Goal: Book appointment/travel/reservation

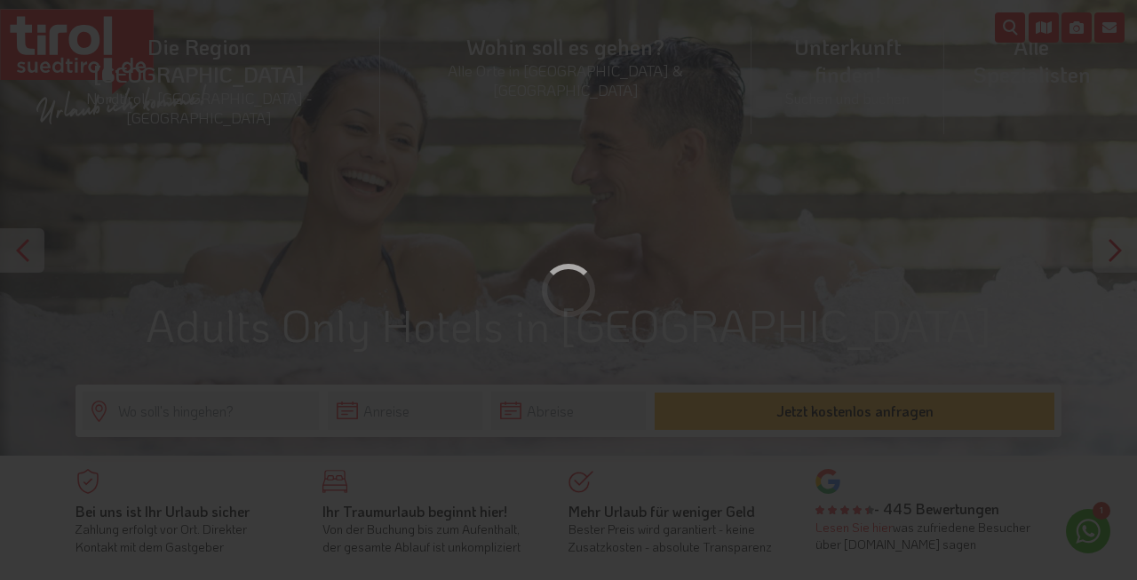
scroll to position [25, 0]
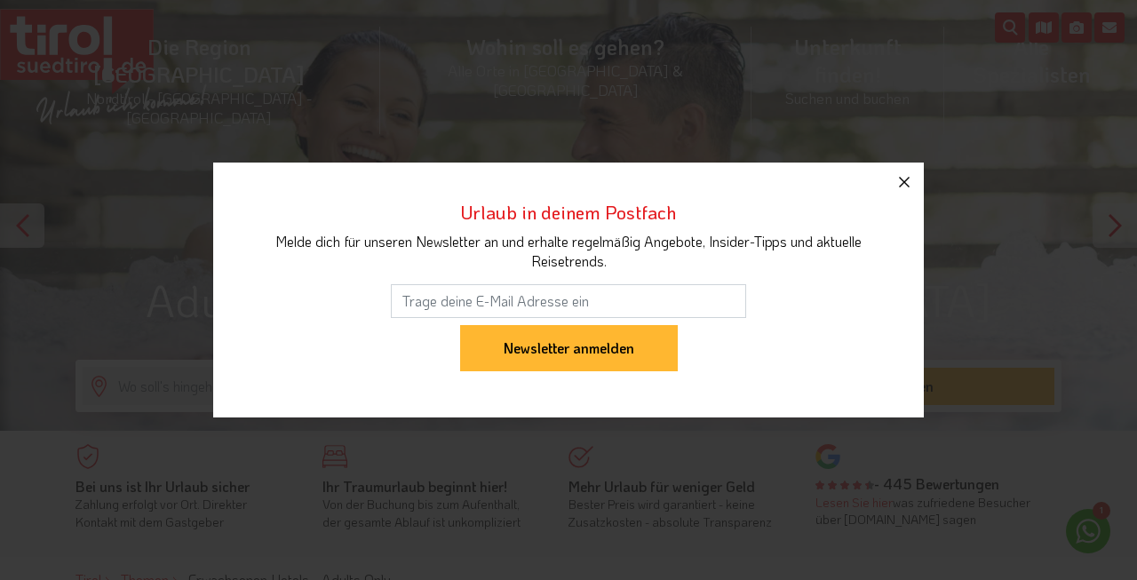
click at [906, 180] on icon "button" at bounding box center [904, 182] width 11 height 11
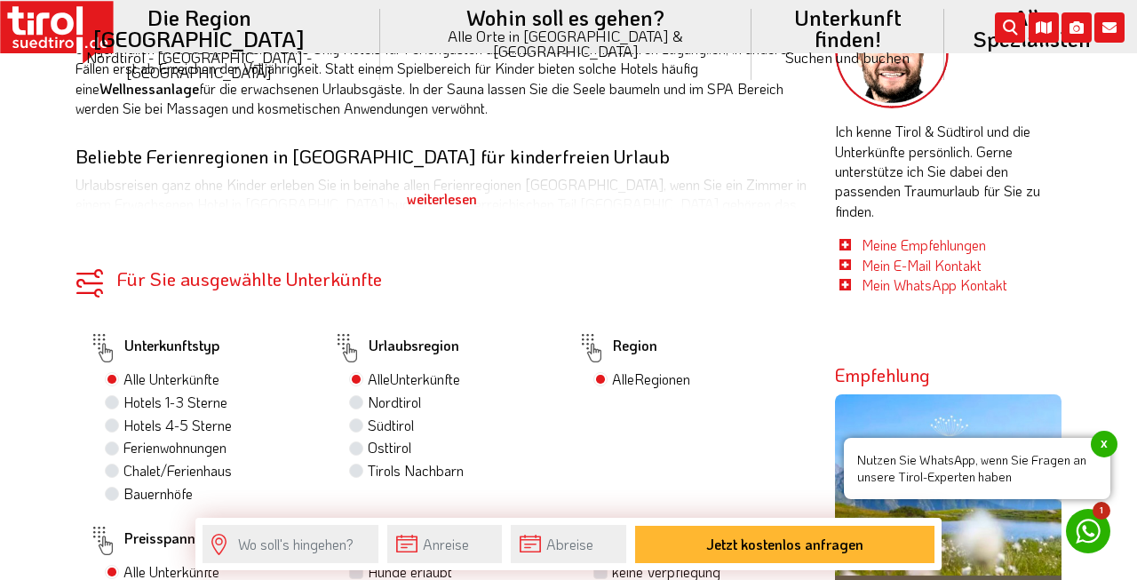
scroll to position [758, 0]
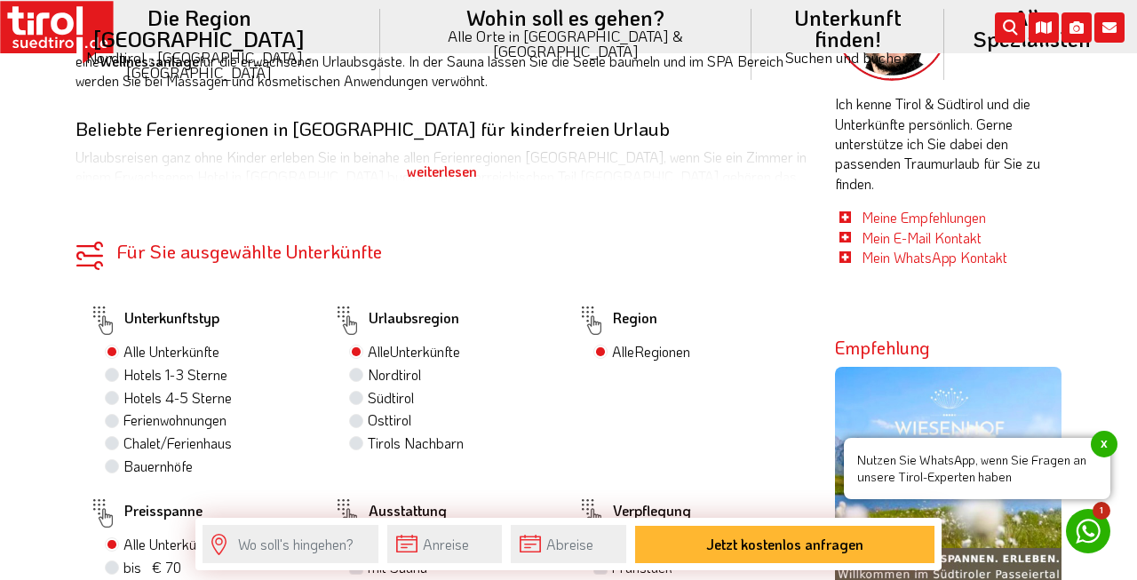
click at [183, 400] on label "Hotels 4-5 Sterne" at bounding box center [177, 398] width 108 height 20
click at [120, 400] on input "Hotels 4-5 Sterne" at bounding box center [114, 398] width 12 height 12
radio input "true"
click at [409, 397] on label "Südtirol 8" at bounding box center [395, 398] width 54 height 20
click at [364, 397] on input "Südtirol 8" at bounding box center [359, 398] width 12 height 12
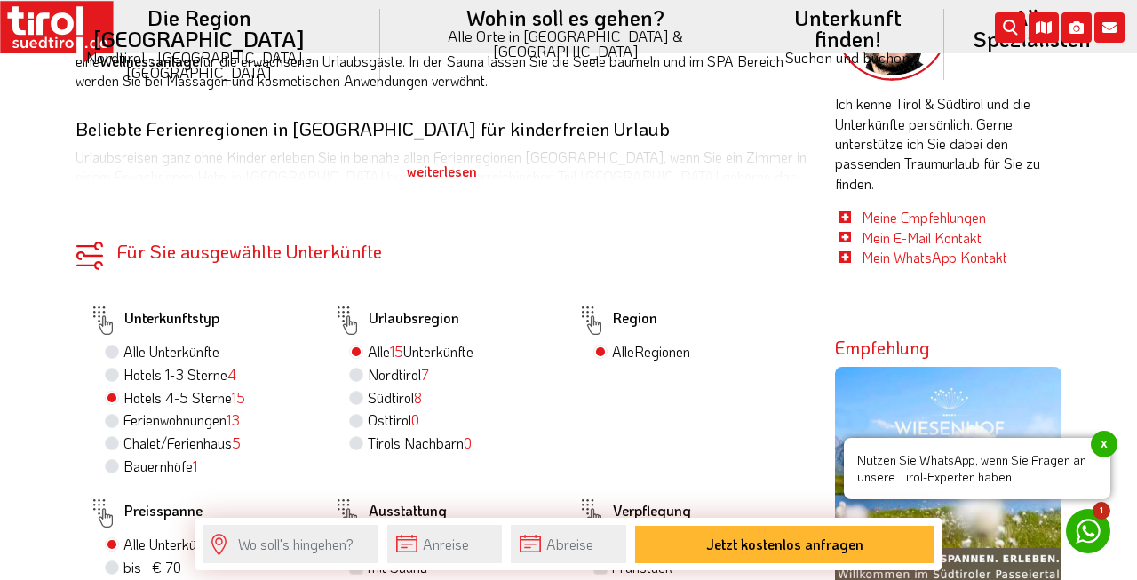
radio input "true"
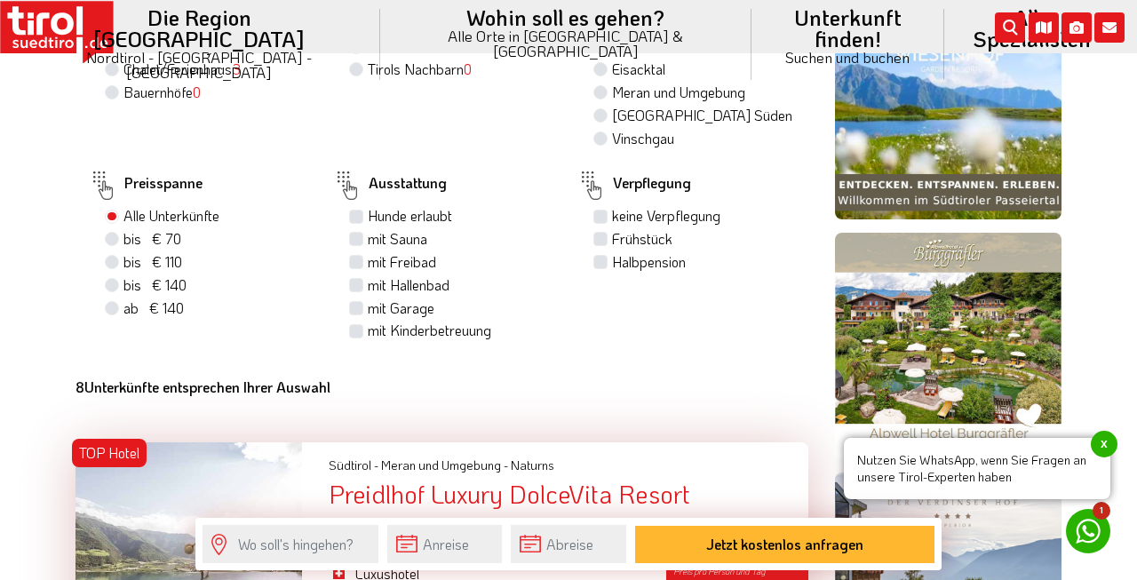
scroll to position [1139, 0]
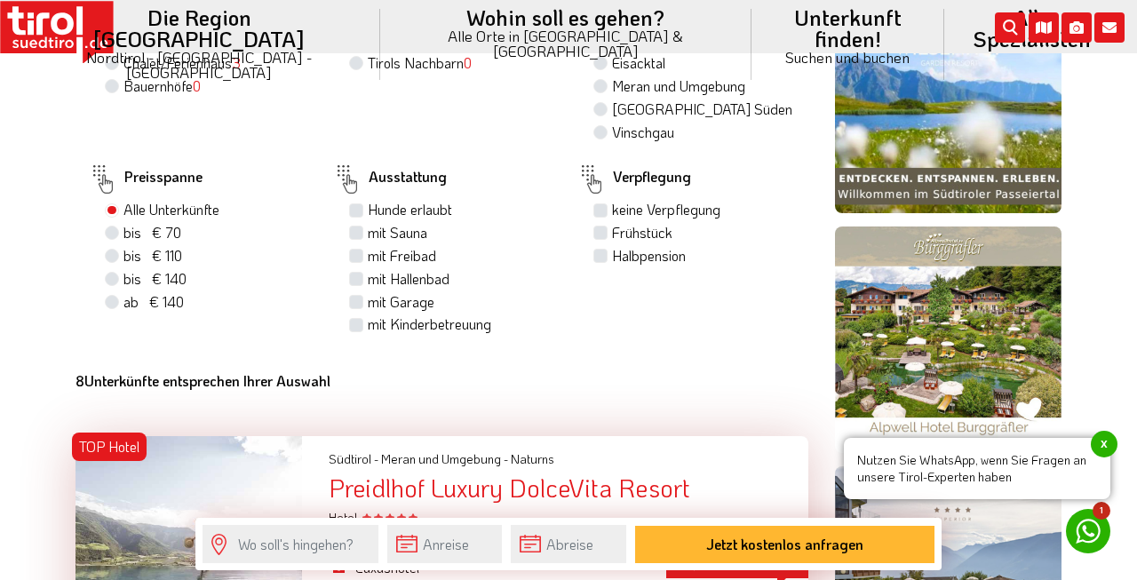
click at [123, 312] on label "ab € 140 ab CHF 131" at bounding box center [153, 302] width 60 height 20
click at [114, 307] on input "ab € 140 ab CHF 131" at bounding box center [114, 302] width 12 height 12
radio input "true"
click at [368, 242] on label "mit Sauna" at bounding box center [398, 233] width 60 height 20
click at [359, 238] on input "mit Sauna" at bounding box center [359, 232] width 12 height 12
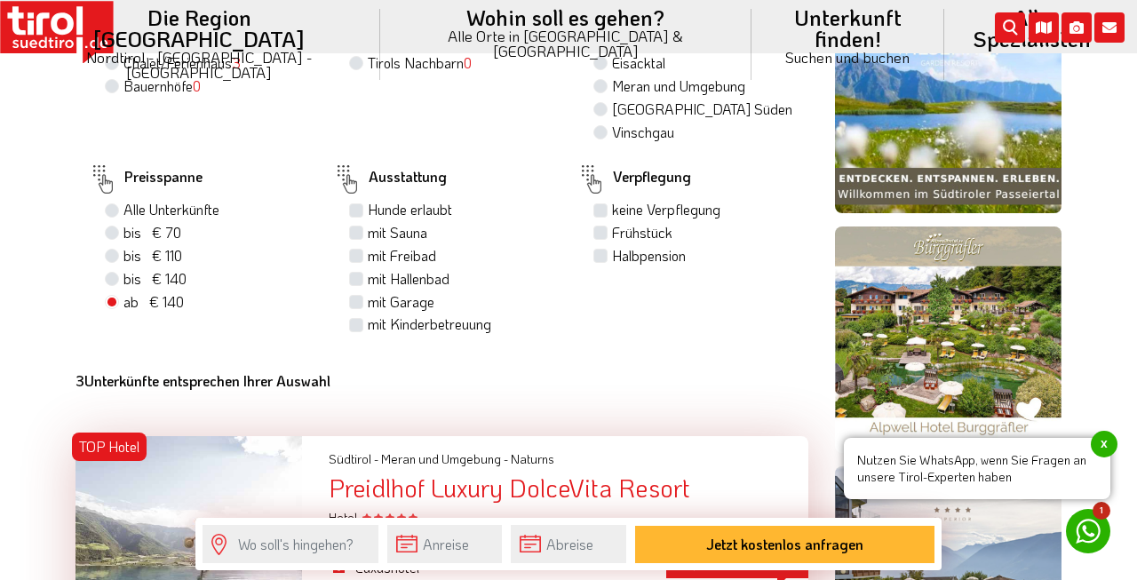
checkbox input "true"
click at [368, 266] on label "mit Freibad" at bounding box center [402, 256] width 68 height 20
click at [357, 261] on input "mit Freibad" at bounding box center [359, 256] width 12 height 12
checkbox input "true"
click at [368, 289] on label "mit Hallenbad" at bounding box center [409, 279] width 82 height 20
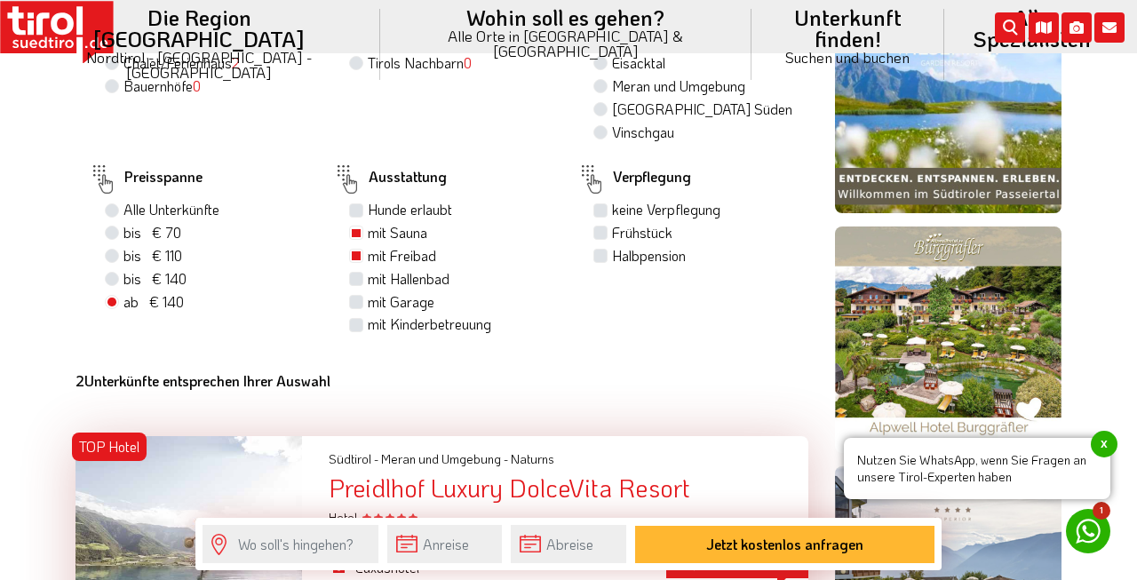
click at [358, 284] on input "mit Hallenbad" at bounding box center [359, 279] width 12 height 12
checkbox input "true"
click at [368, 312] on label "mit Garage" at bounding box center [401, 302] width 67 height 20
click at [361, 307] on input "mit Garage" at bounding box center [359, 302] width 12 height 12
checkbox input "true"
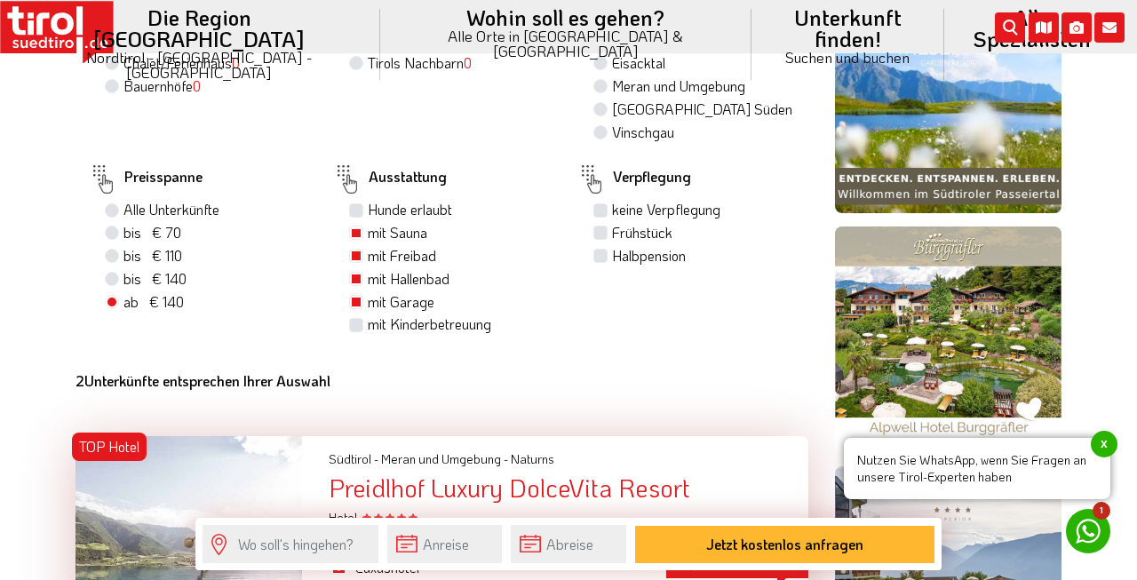
click at [612, 266] on label "Halbpension" at bounding box center [649, 256] width 74 height 20
click at [607, 261] on input "Halbpension" at bounding box center [603, 256] width 12 height 12
checkbox input "true"
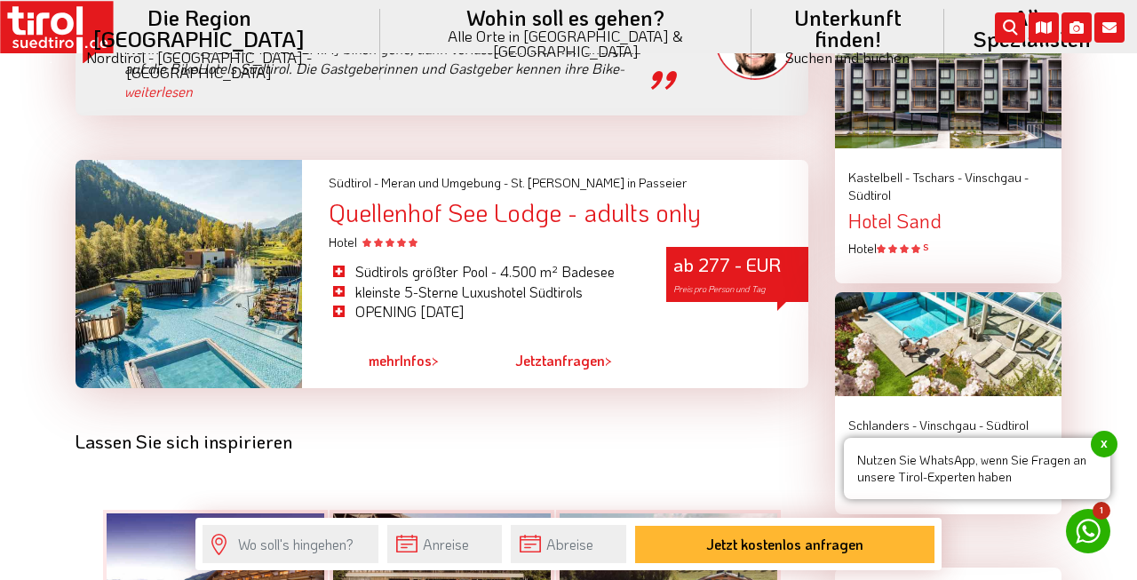
scroll to position [2167, 0]
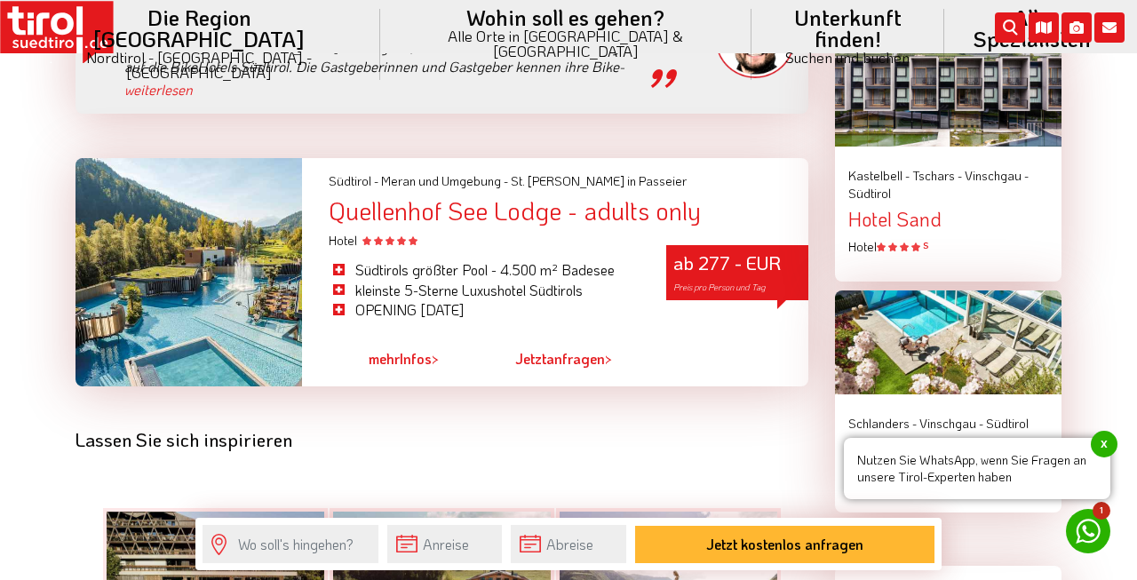
click at [464, 202] on div "Quellenhof See Lodge - adults only" at bounding box center [569, 211] width 480 height 28
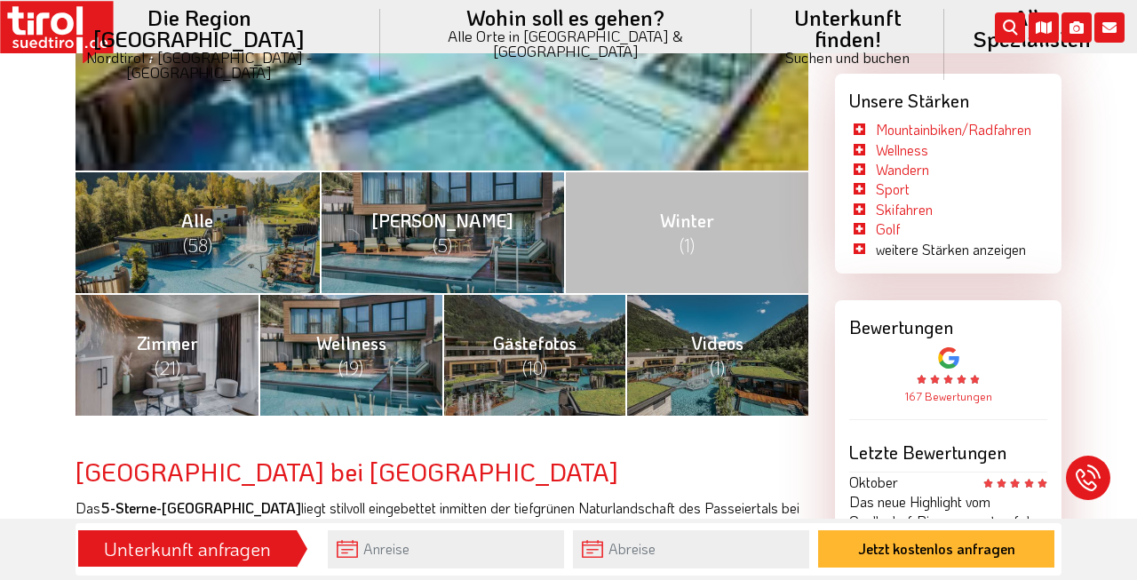
scroll to position [650, 0]
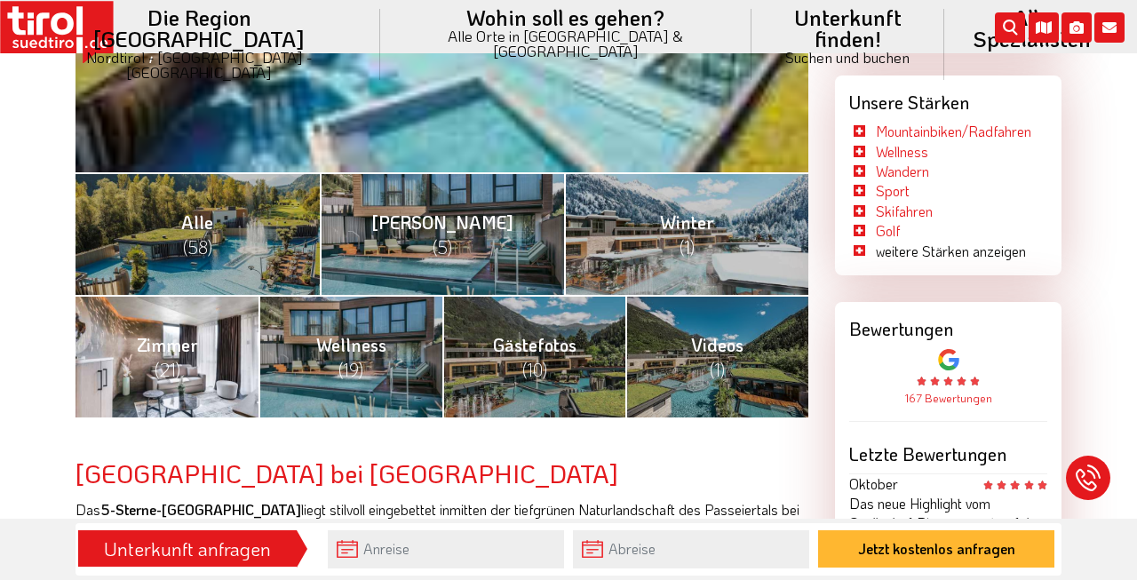
click at [161, 351] on span "Zimmer (21)" at bounding box center [167, 357] width 61 height 48
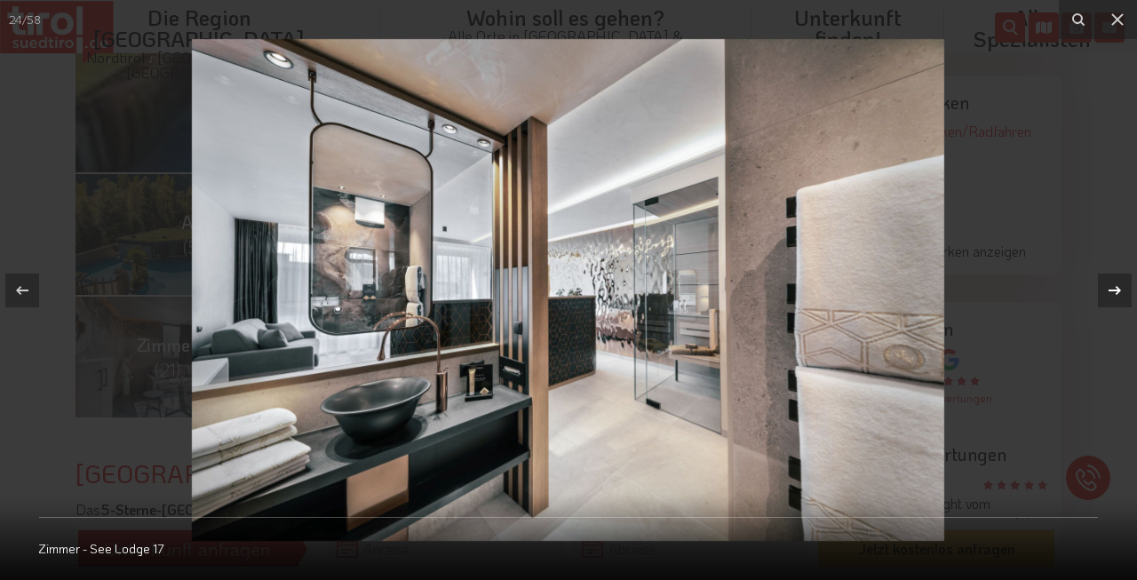
click at [1109, 291] on icon at bounding box center [1114, 290] width 21 height 21
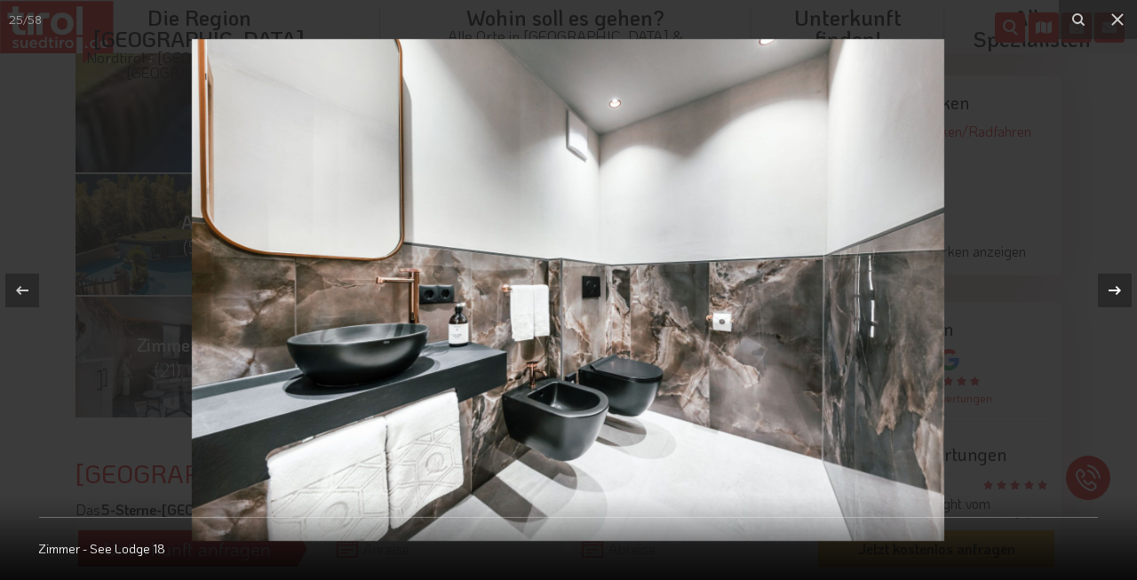
click at [1109, 291] on icon at bounding box center [1114, 290] width 21 height 21
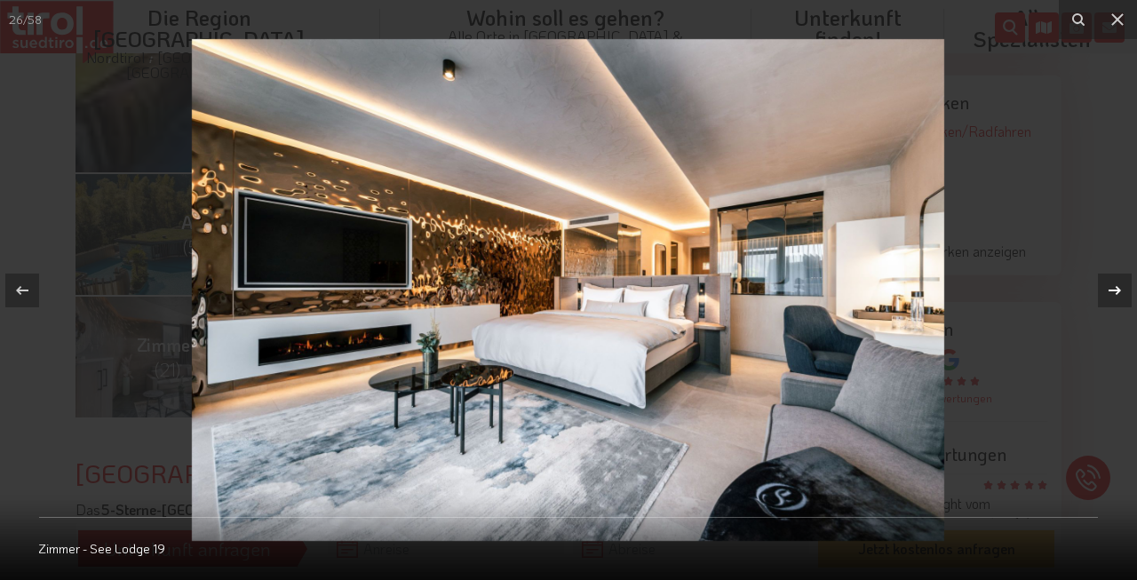
click at [1109, 291] on icon at bounding box center [1114, 290] width 21 height 21
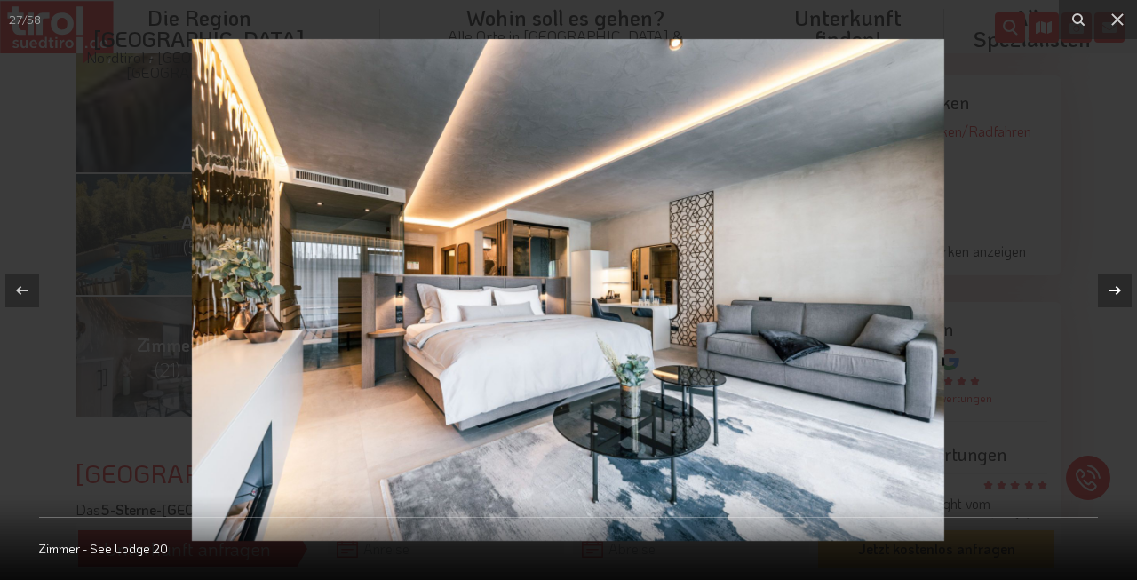
click at [1109, 291] on icon at bounding box center [1114, 290] width 21 height 21
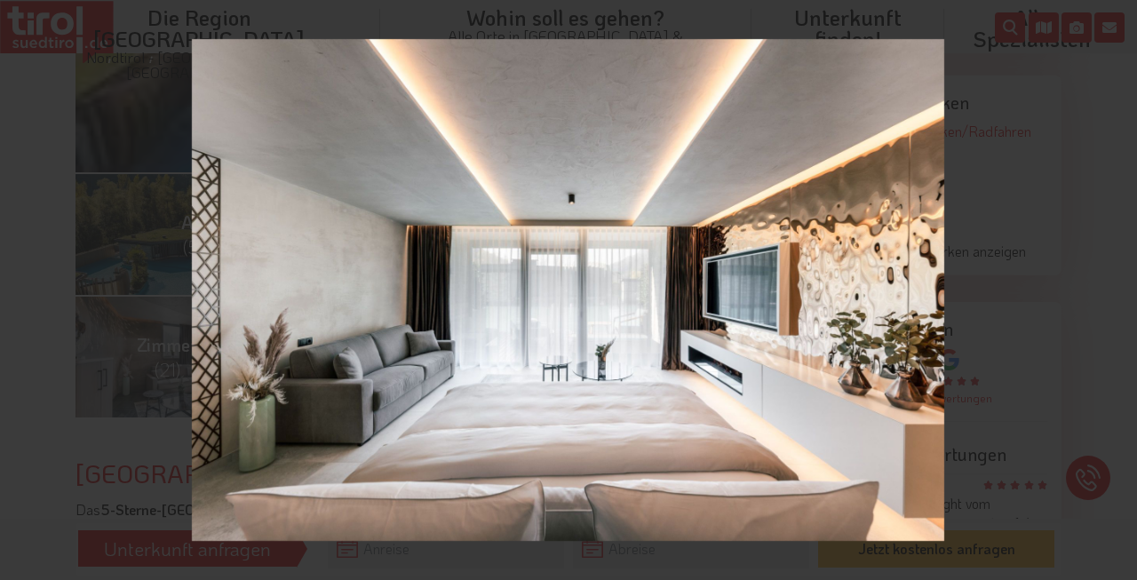
click at [1109, 291] on div "28 / 58 Zimmer - See Lodge 21" at bounding box center [568, 290] width 1137 height 580
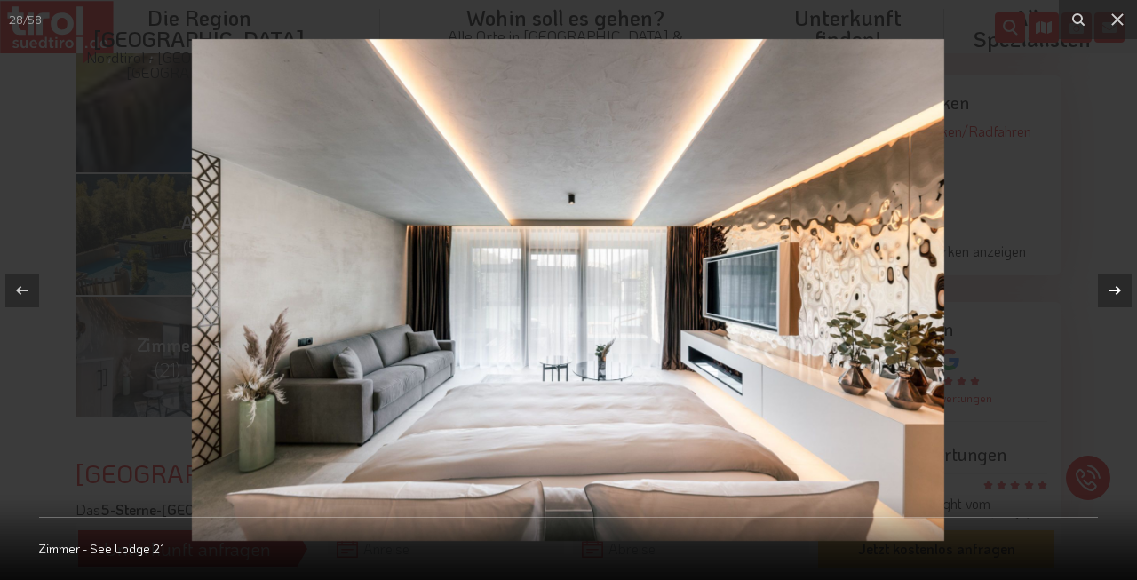
click at [1109, 291] on icon at bounding box center [1114, 290] width 21 height 21
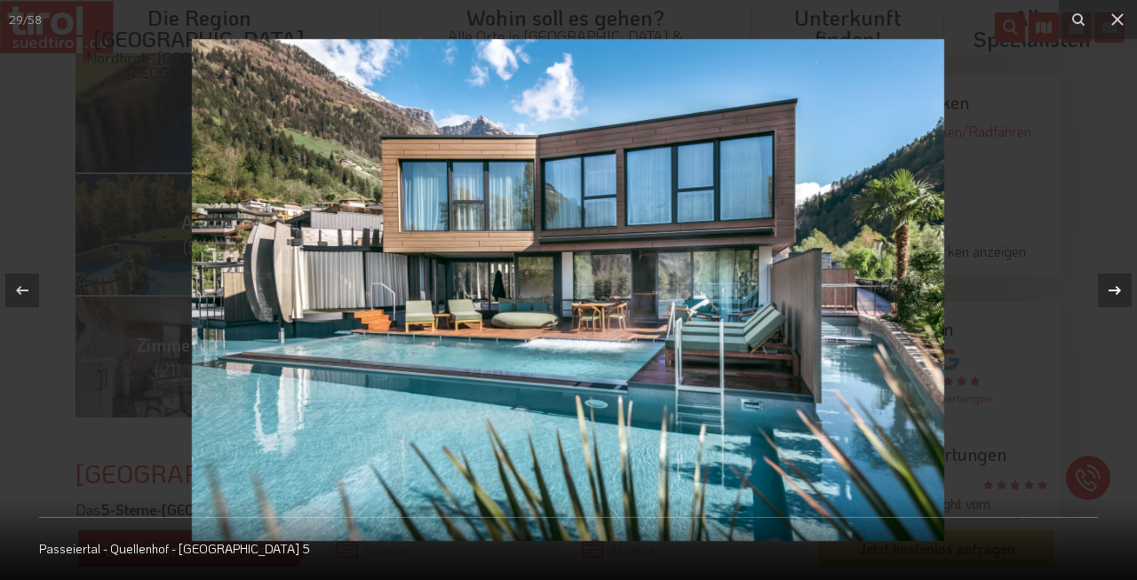
click at [1109, 291] on icon at bounding box center [1114, 290] width 21 height 21
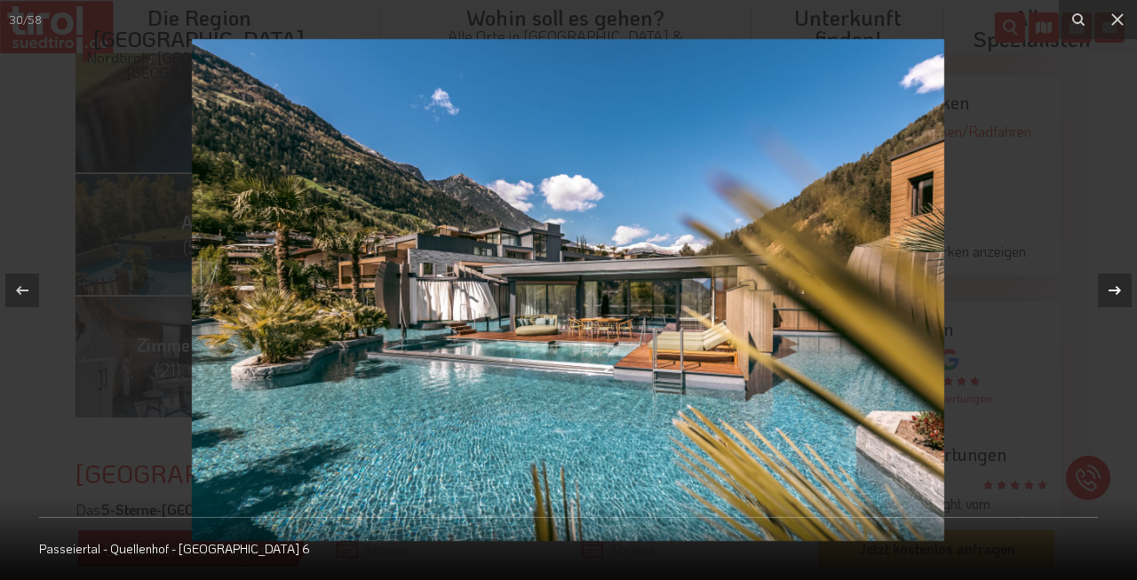
click at [1109, 291] on icon at bounding box center [1114, 290] width 21 height 21
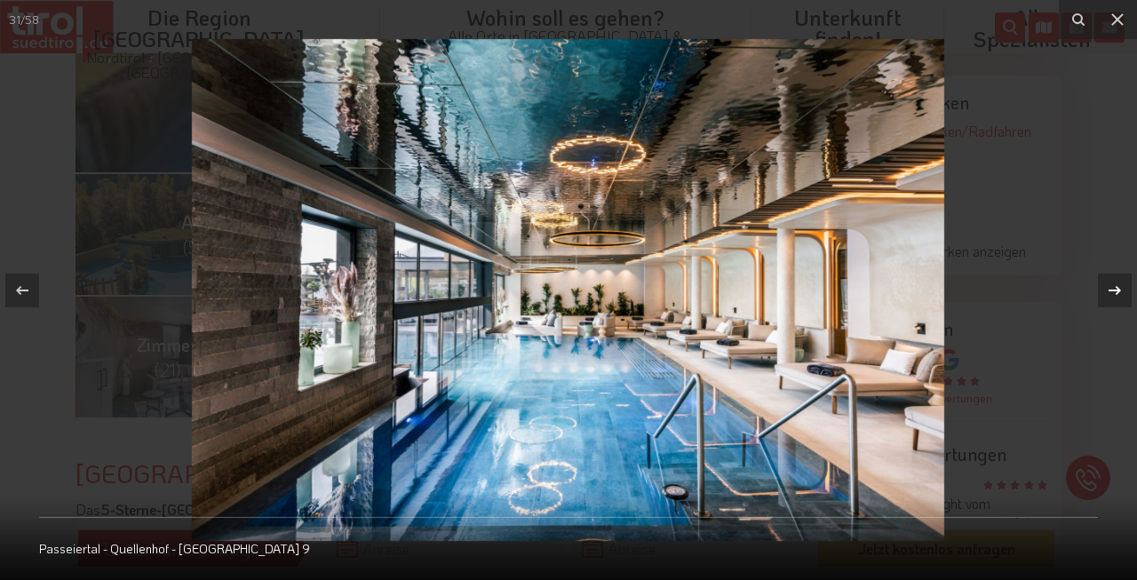
click at [1109, 291] on icon at bounding box center [1114, 290] width 21 height 21
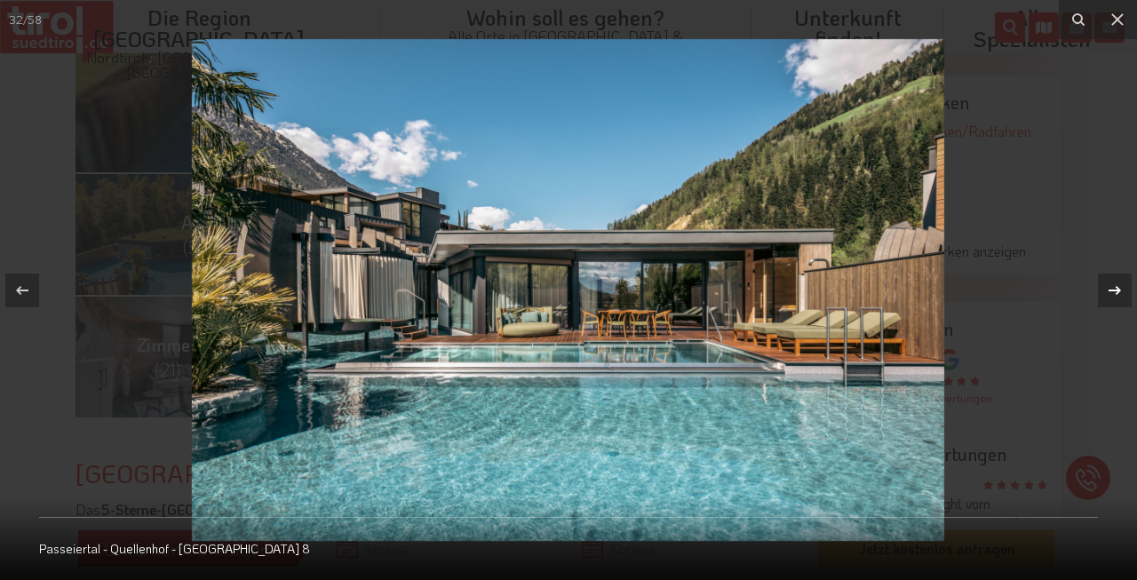
click at [1109, 291] on icon at bounding box center [1114, 290] width 21 height 21
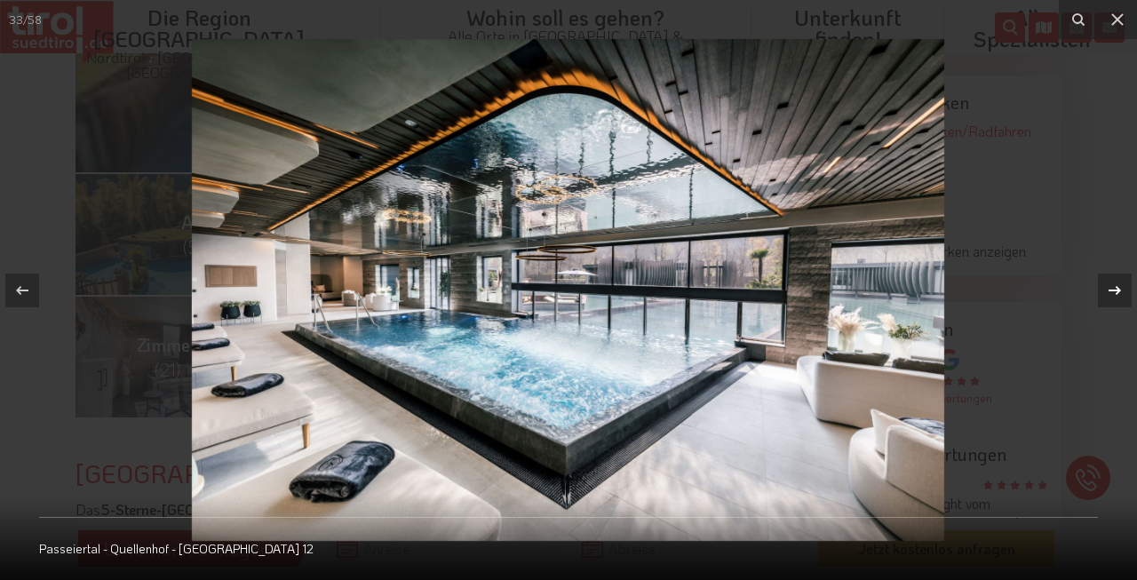
click at [1109, 291] on icon at bounding box center [1114, 290] width 21 height 21
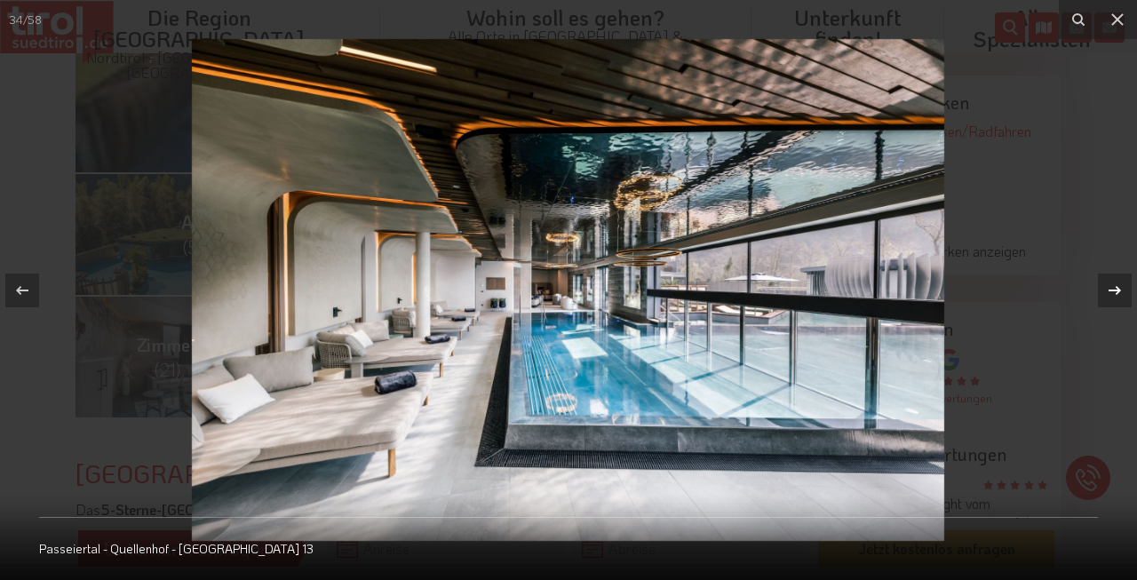
click at [1109, 291] on icon at bounding box center [1114, 290] width 21 height 21
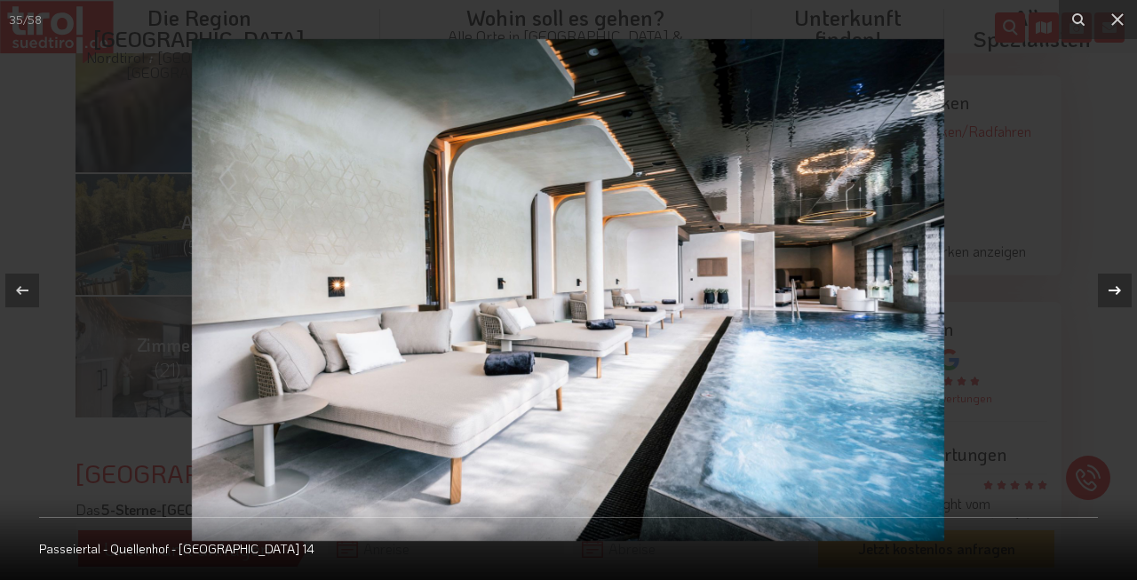
click at [1109, 291] on icon at bounding box center [1114, 290] width 21 height 21
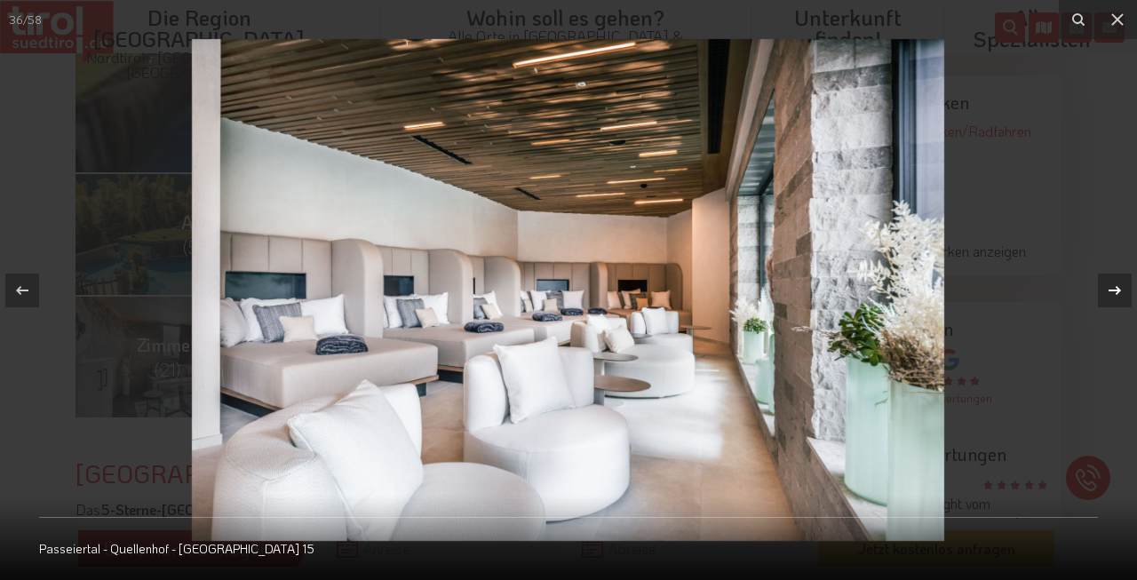
click at [1109, 291] on icon at bounding box center [1114, 290] width 21 height 21
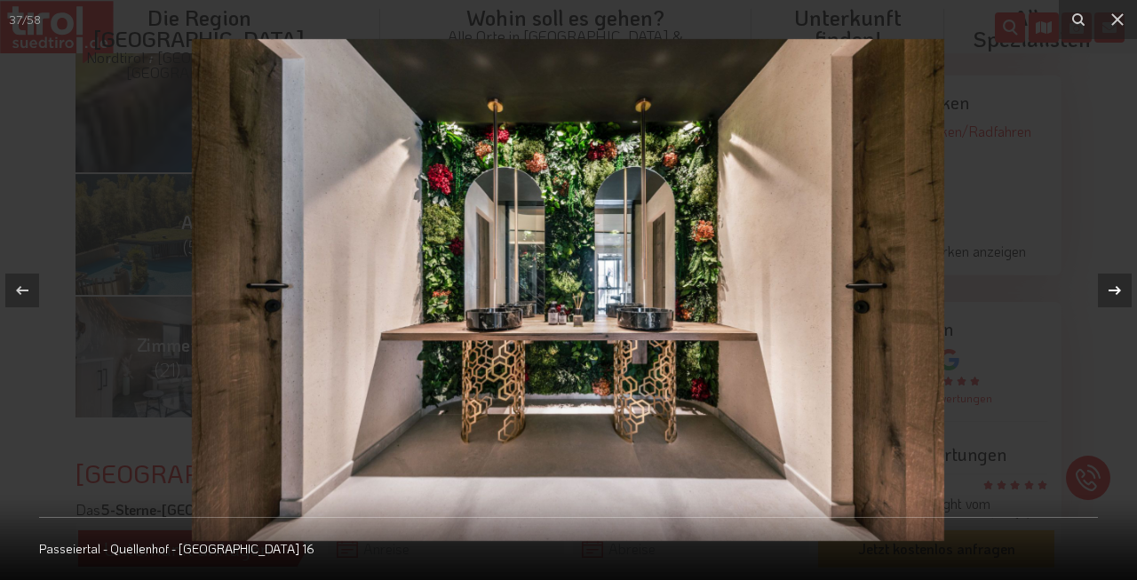
click at [1109, 291] on icon at bounding box center [1114, 290] width 21 height 21
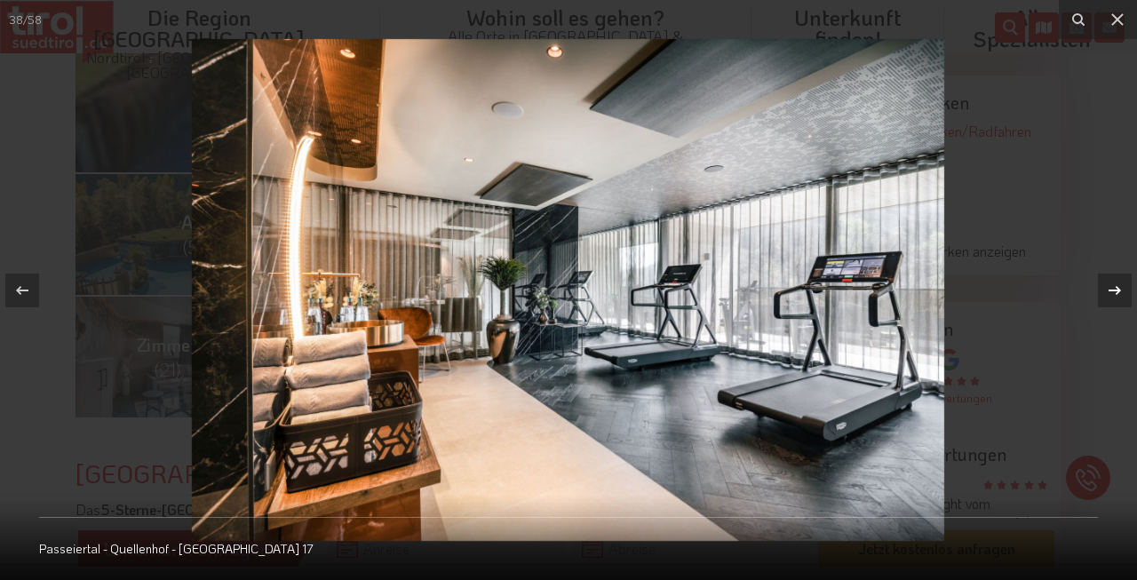
click at [1109, 291] on icon at bounding box center [1114, 290] width 21 height 21
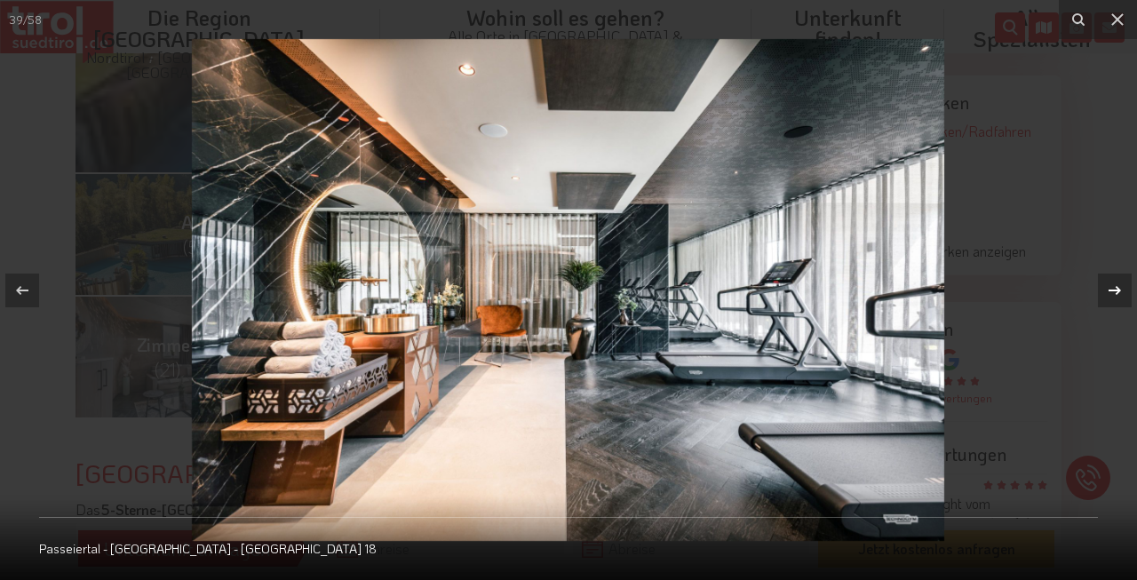
click at [1109, 291] on div "39 / 58 Passeiertal - Quellenhof - See Lodge 18" at bounding box center [568, 290] width 1137 height 580
click at [1109, 291] on icon at bounding box center [1114, 290] width 21 height 21
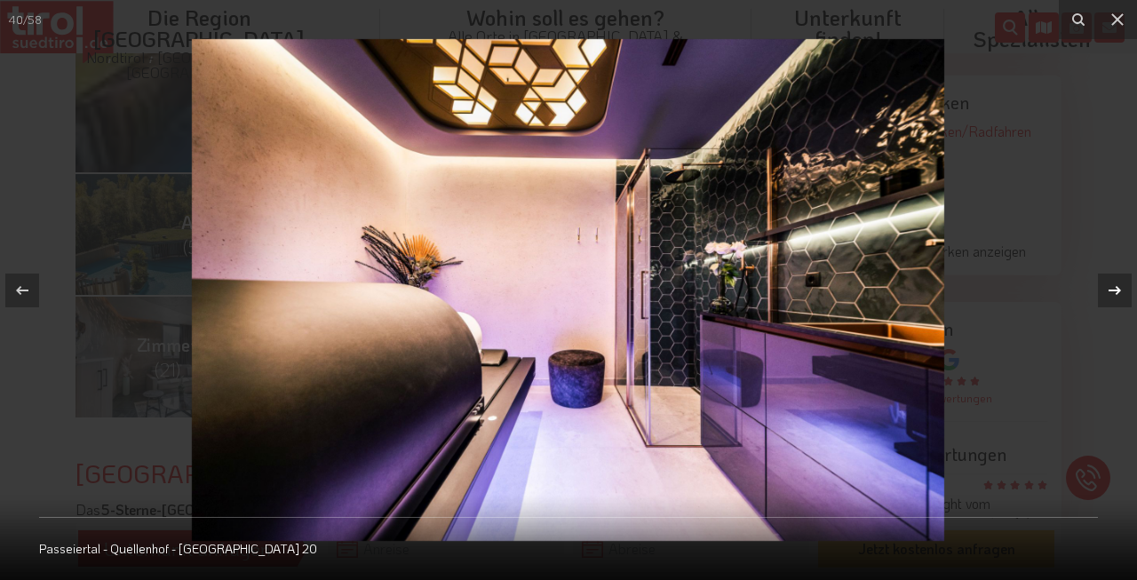
click at [1109, 291] on icon at bounding box center [1114, 290] width 21 height 21
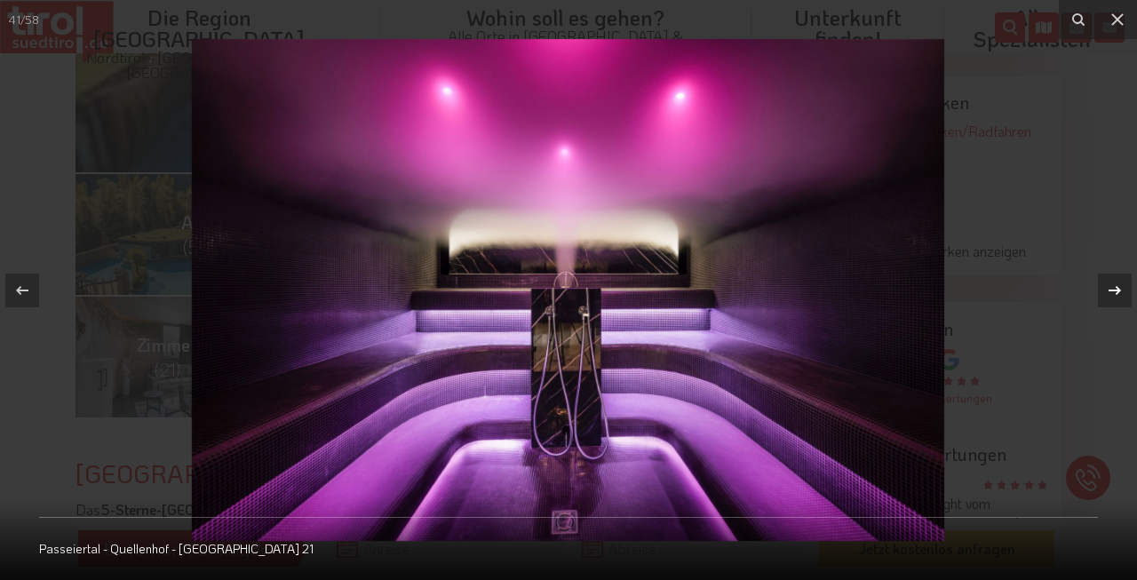
click at [1109, 291] on icon at bounding box center [1114, 290] width 21 height 21
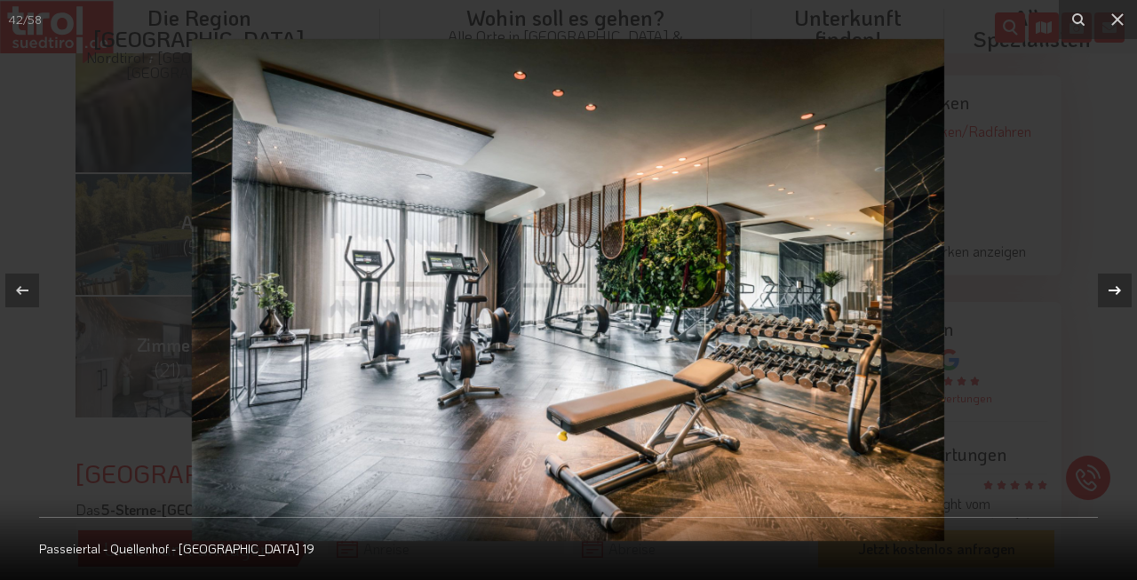
click at [1109, 291] on icon at bounding box center [1114, 290] width 21 height 21
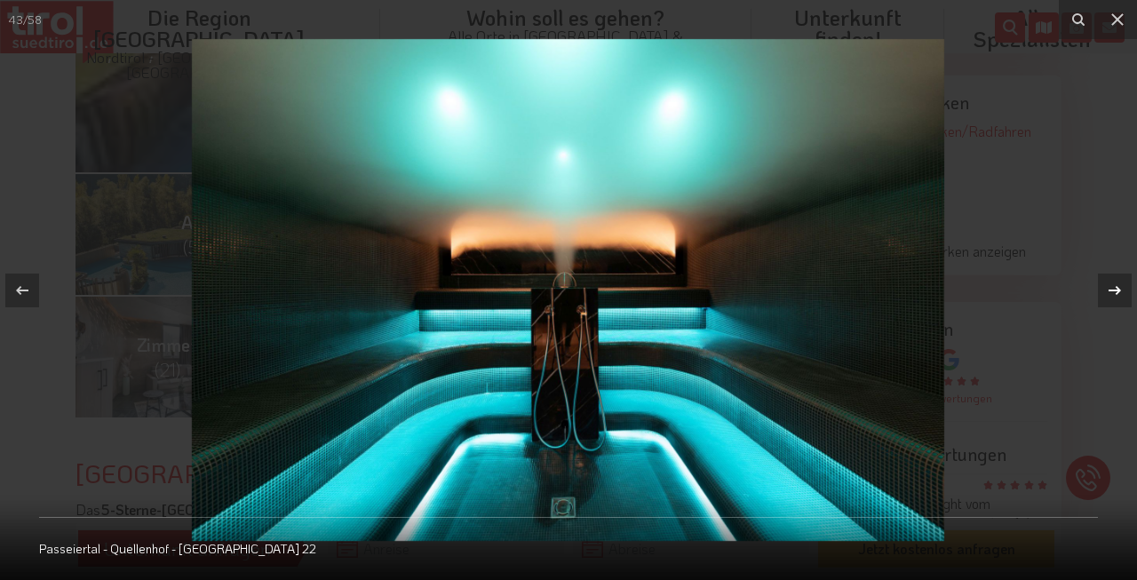
click at [1109, 291] on icon at bounding box center [1114, 290] width 21 height 21
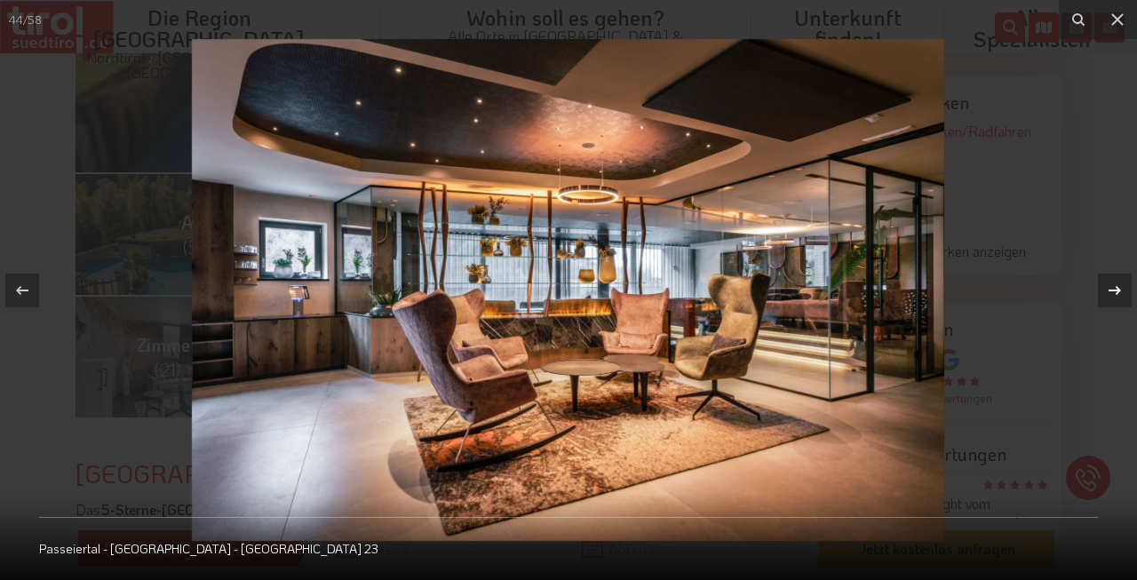
click at [1109, 291] on icon at bounding box center [1114, 290] width 21 height 21
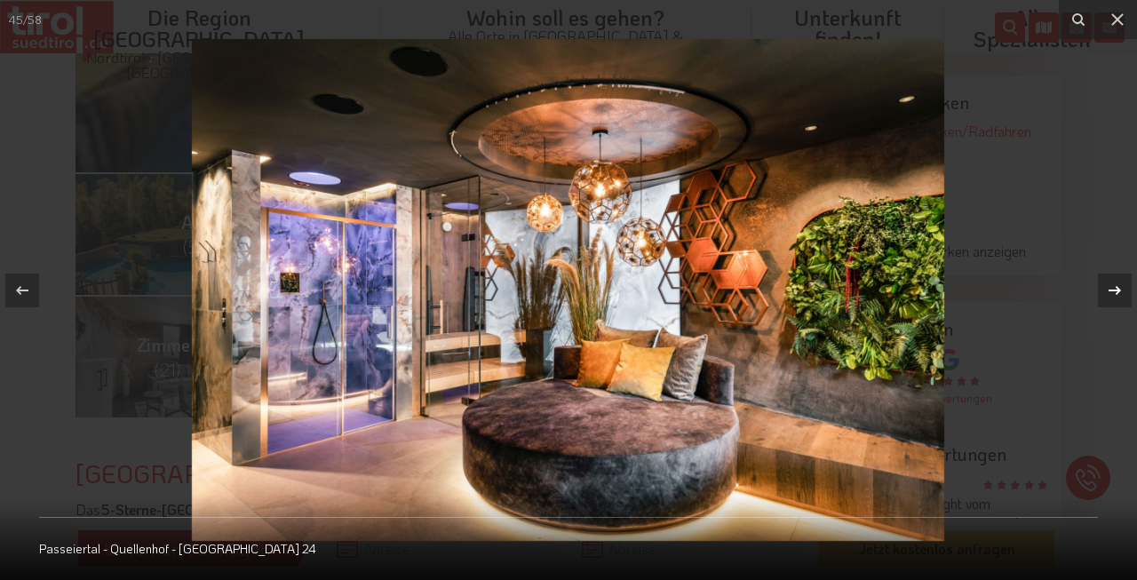
click at [1109, 291] on icon at bounding box center [1114, 290] width 21 height 21
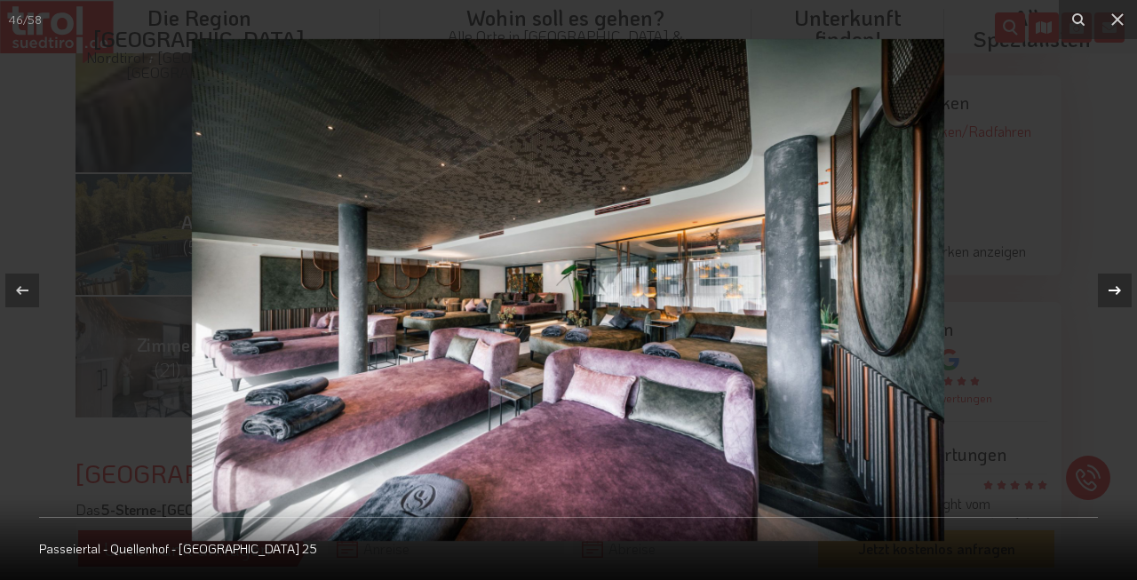
click at [1108, 293] on icon at bounding box center [1114, 290] width 21 height 21
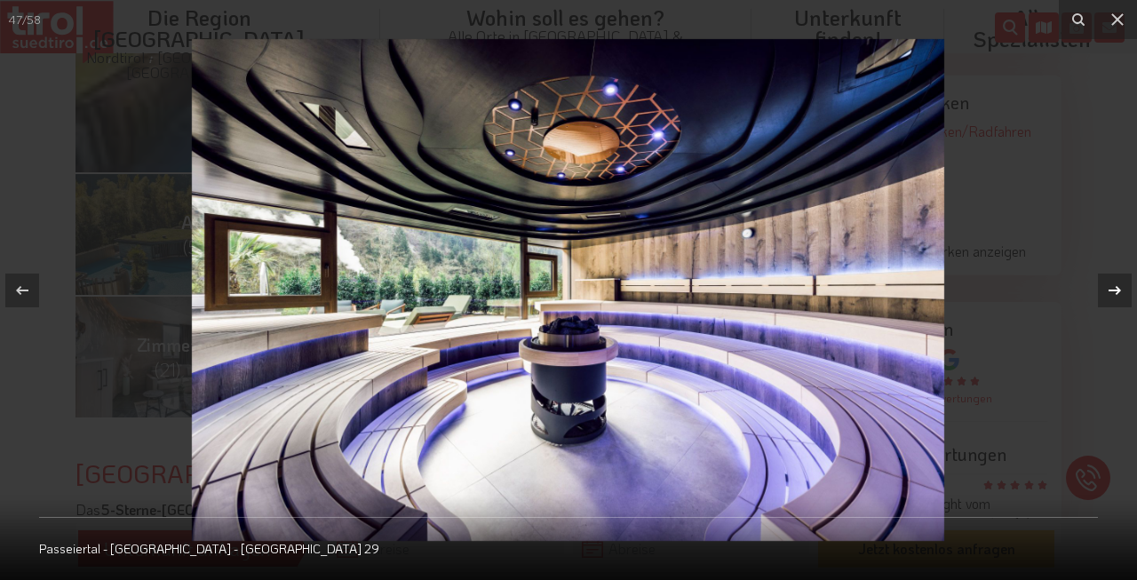
click at [1108, 293] on icon at bounding box center [1114, 290] width 21 height 21
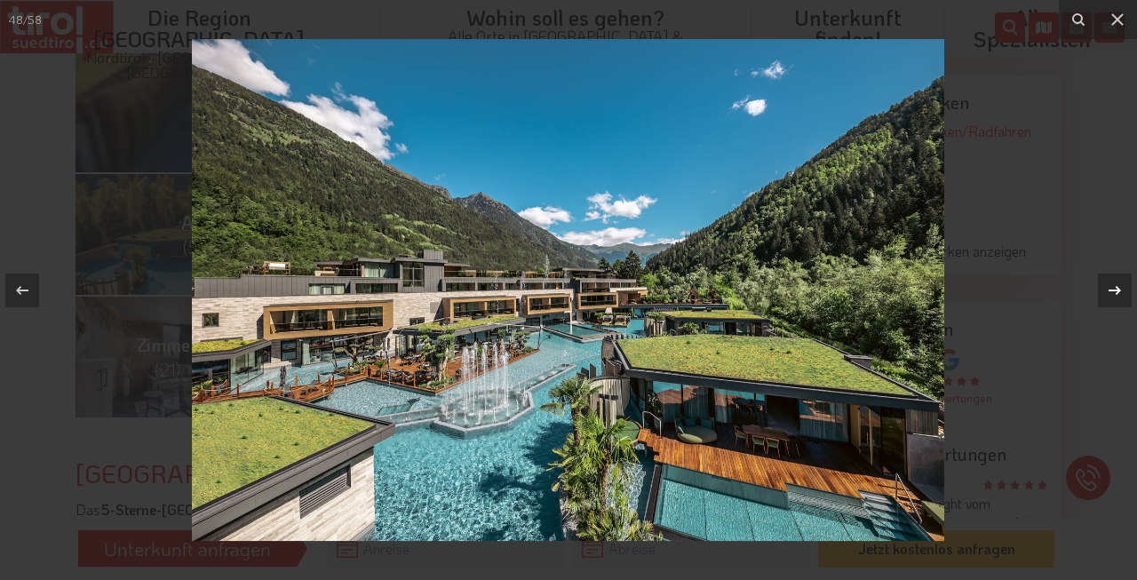
click at [1115, 289] on icon at bounding box center [1114, 290] width 21 height 21
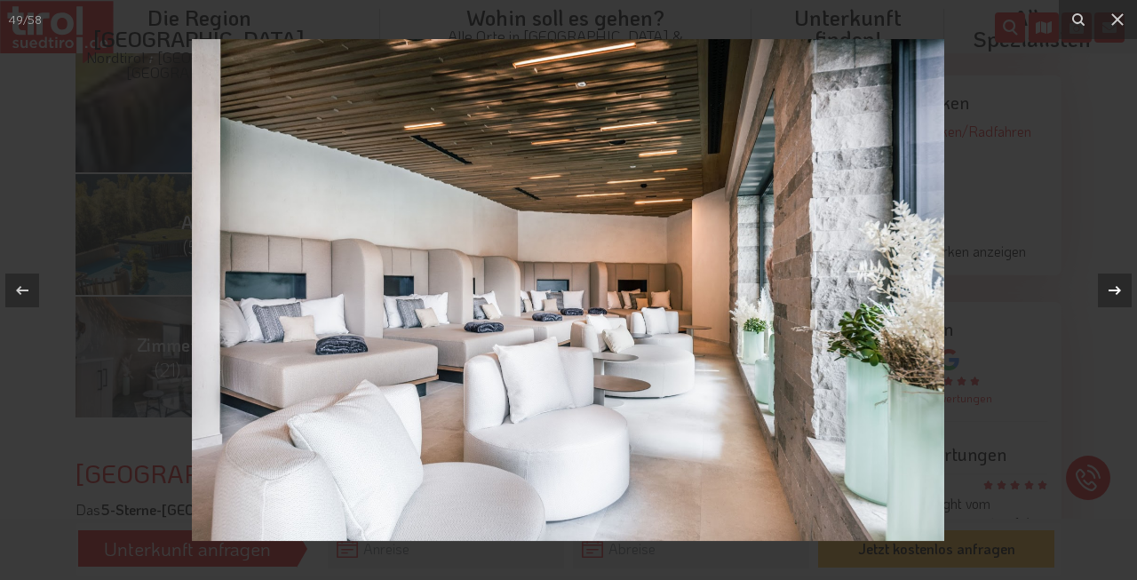
click at [1116, 290] on icon at bounding box center [1114, 289] width 12 height 9
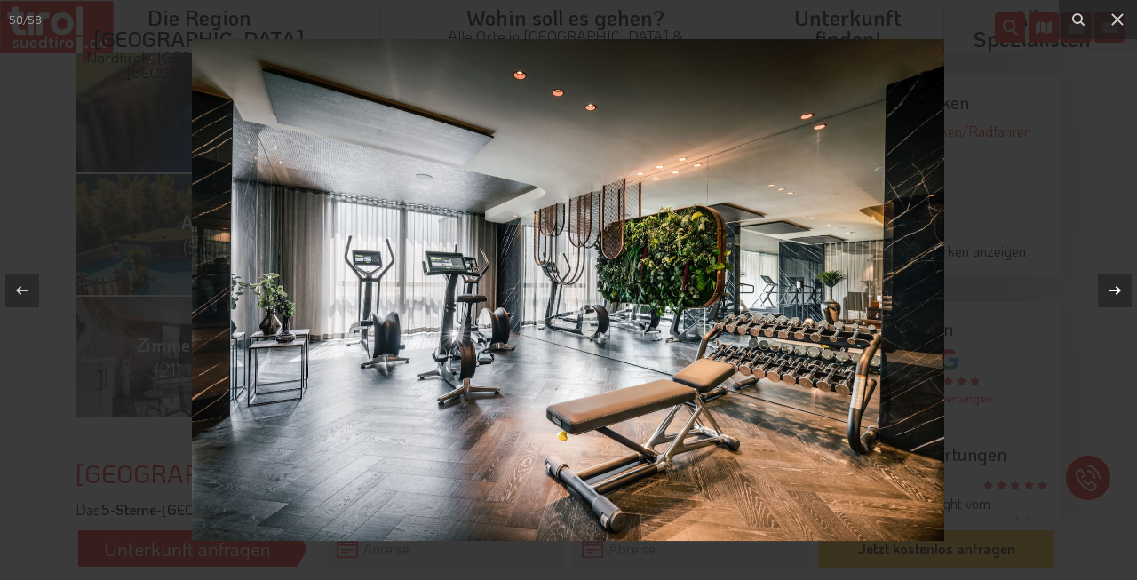
click at [1116, 290] on icon at bounding box center [1114, 289] width 12 height 9
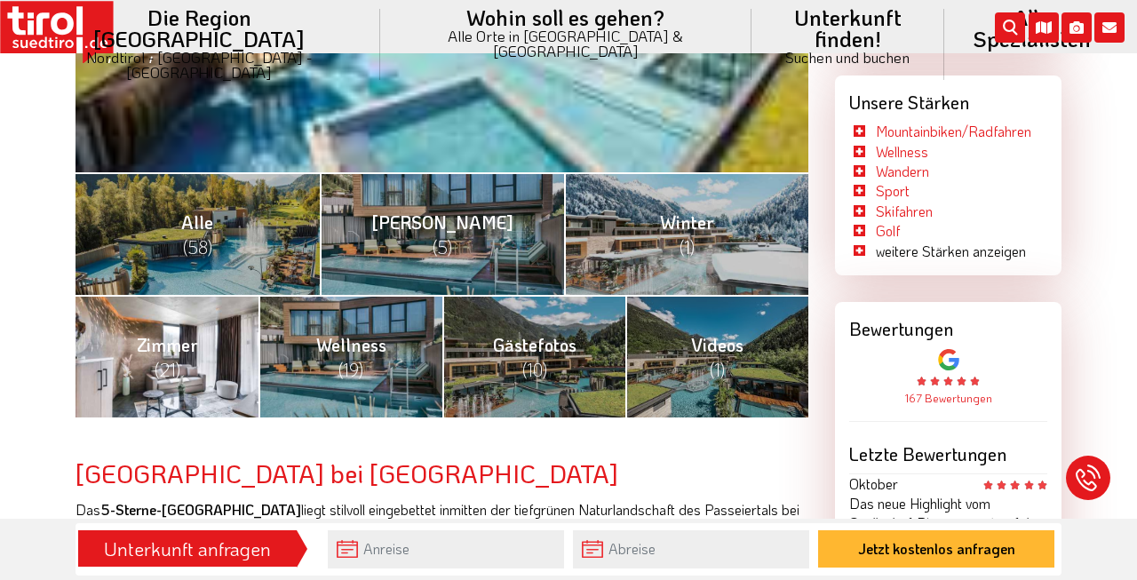
click at [185, 346] on span "Zimmer (21)" at bounding box center [167, 357] width 61 height 48
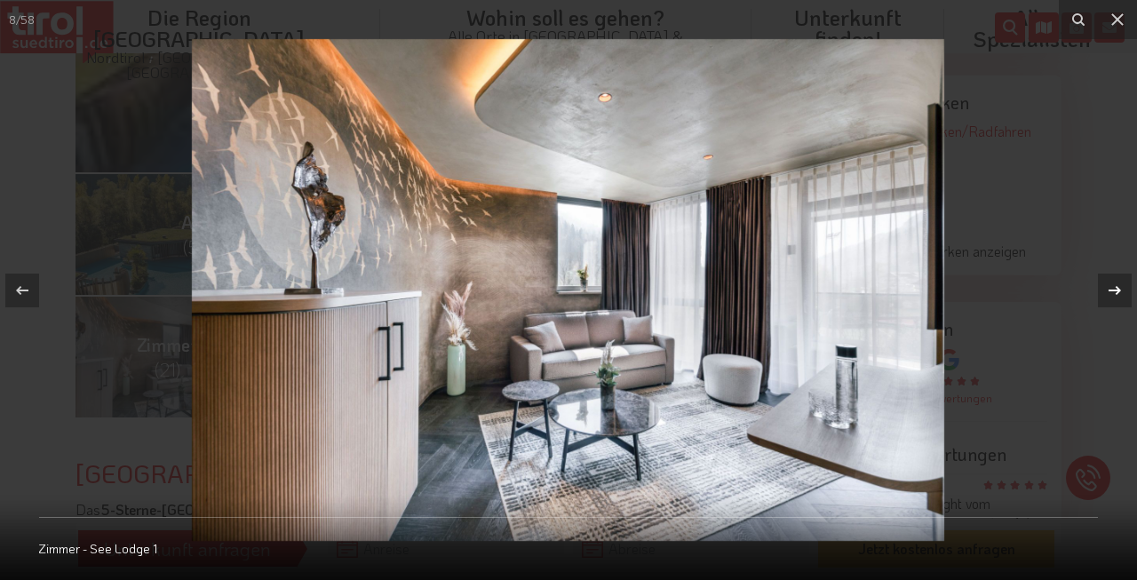
click at [1114, 290] on icon at bounding box center [1114, 289] width 12 height 9
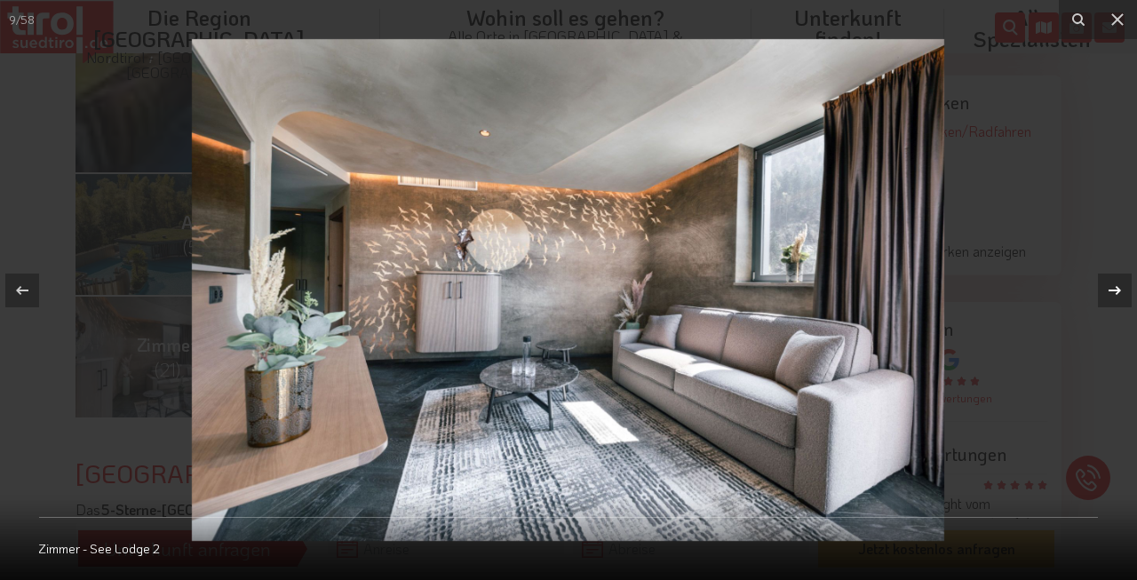
click at [1114, 290] on icon at bounding box center [1114, 289] width 12 height 9
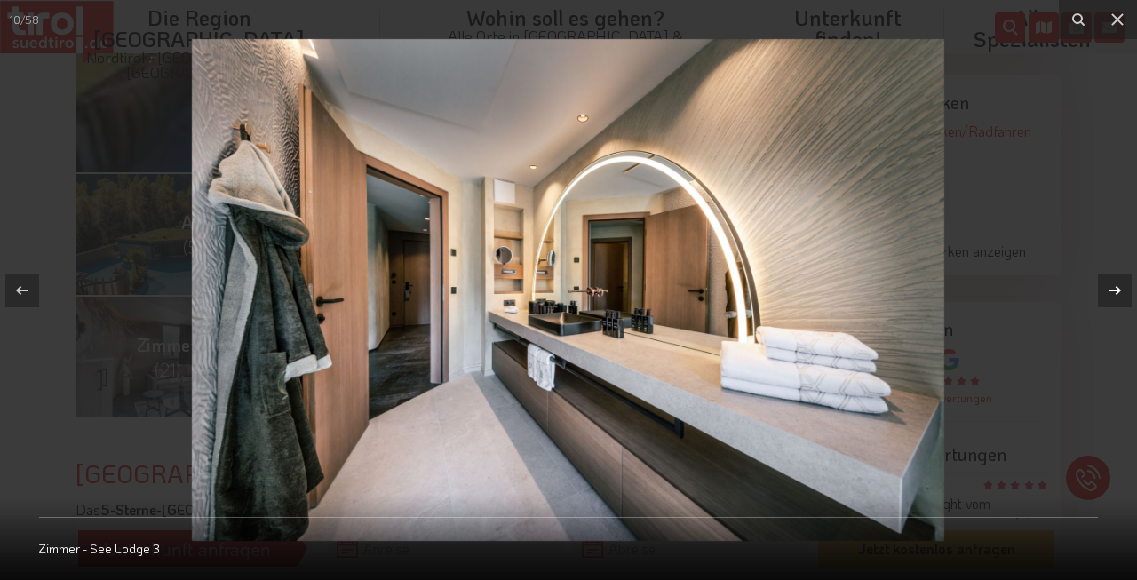
click at [1114, 290] on icon at bounding box center [1114, 289] width 12 height 9
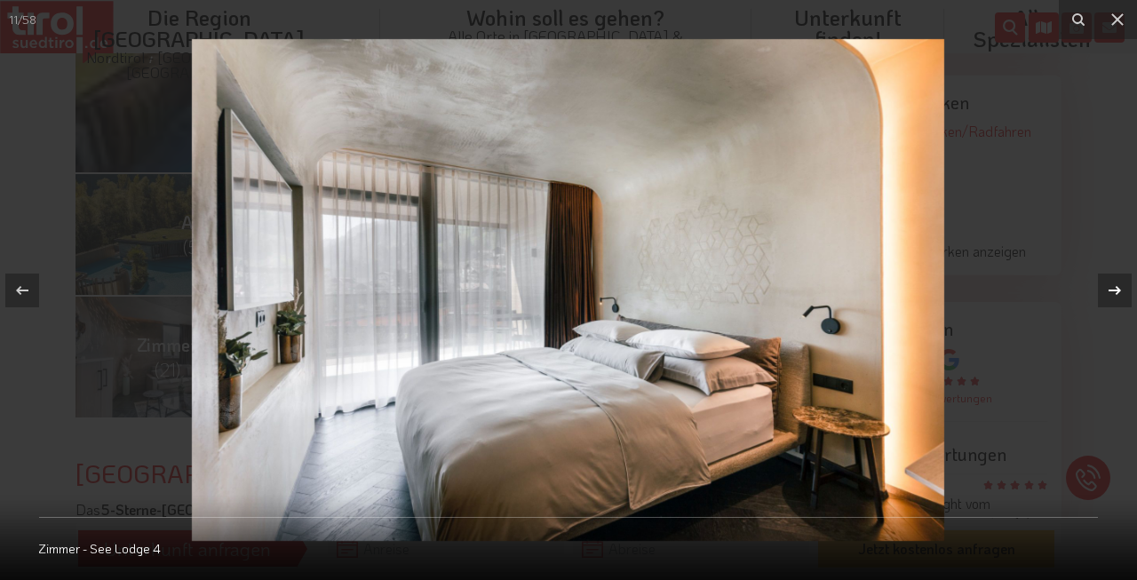
click at [1114, 290] on icon at bounding box center [1114, 289] width 12 height 9
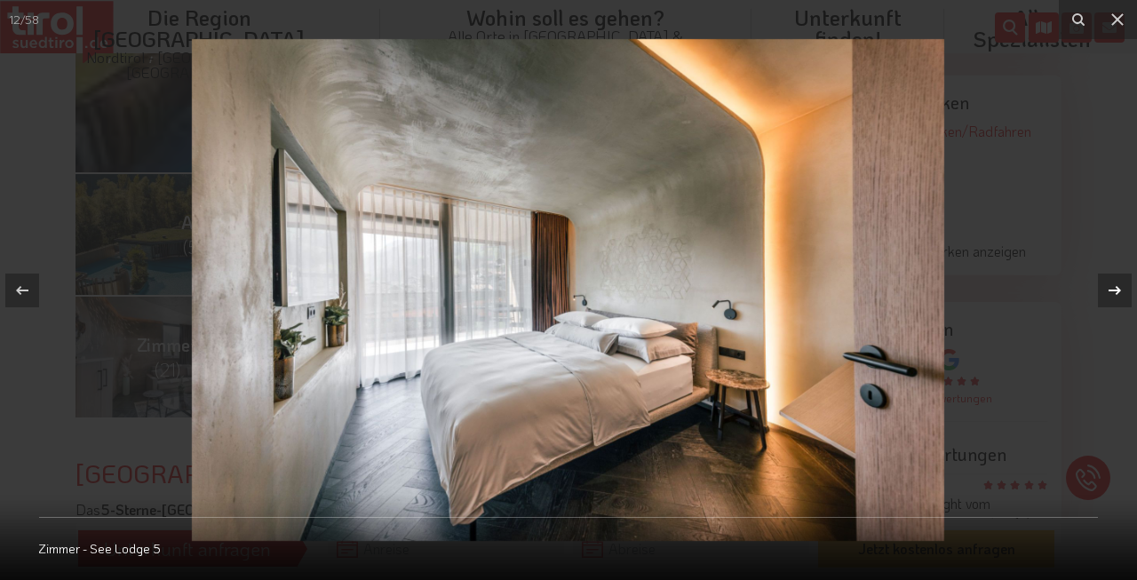
click at [1114, 290] on icon at bounding box center [1114, 289] width 12 height 9
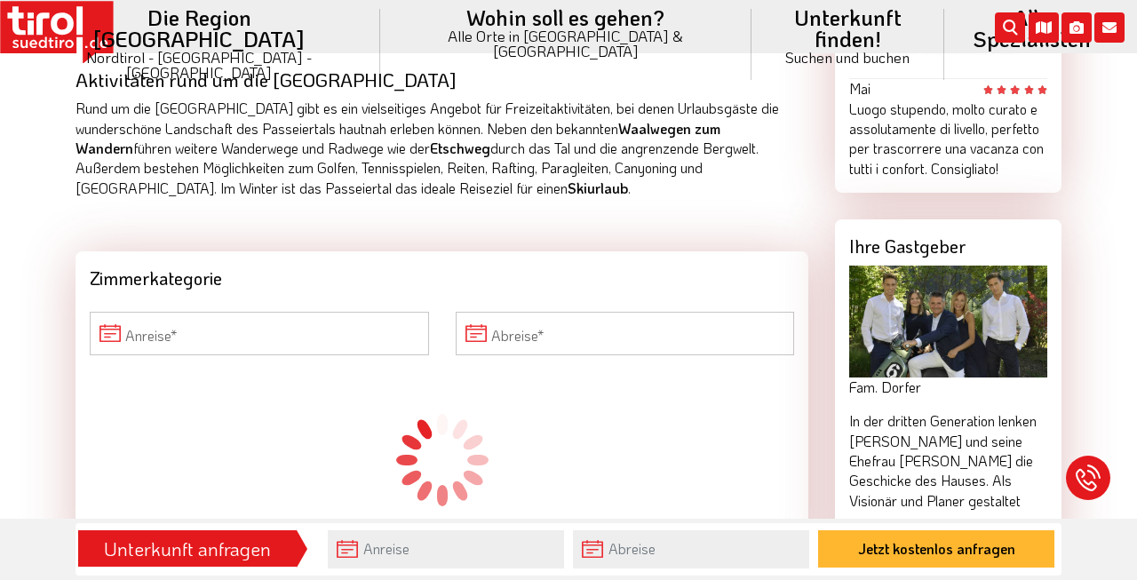
scroll to position [1486, 0]
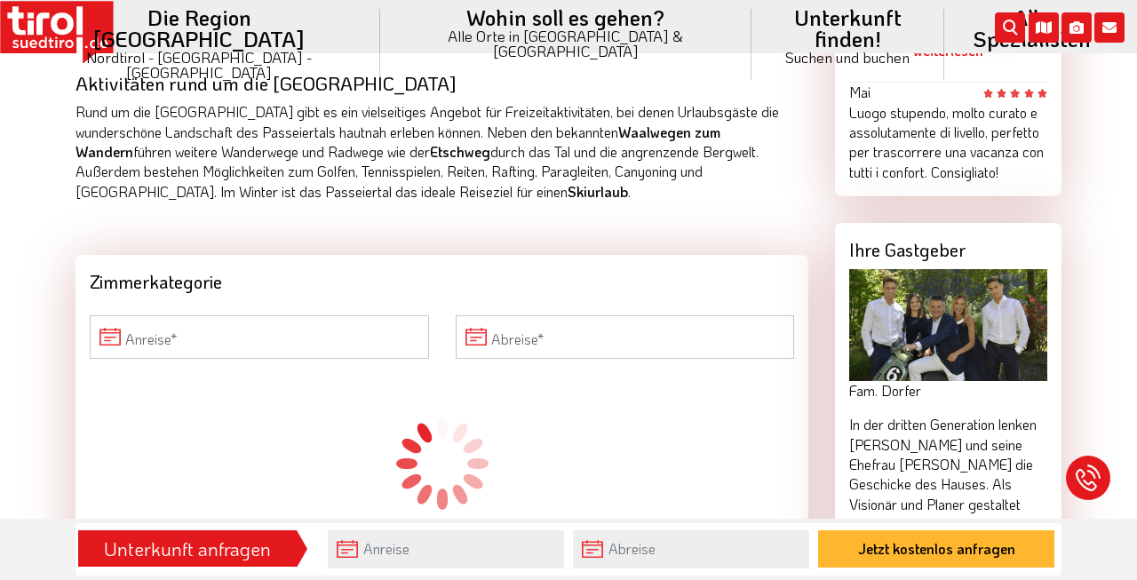
click at [213, 280] on div "Zimmerkategorie" at bounding box center [441, 278] width 733 height 46
click at [335, 420] on div at bounding box center [442, 464] width 704 height 178
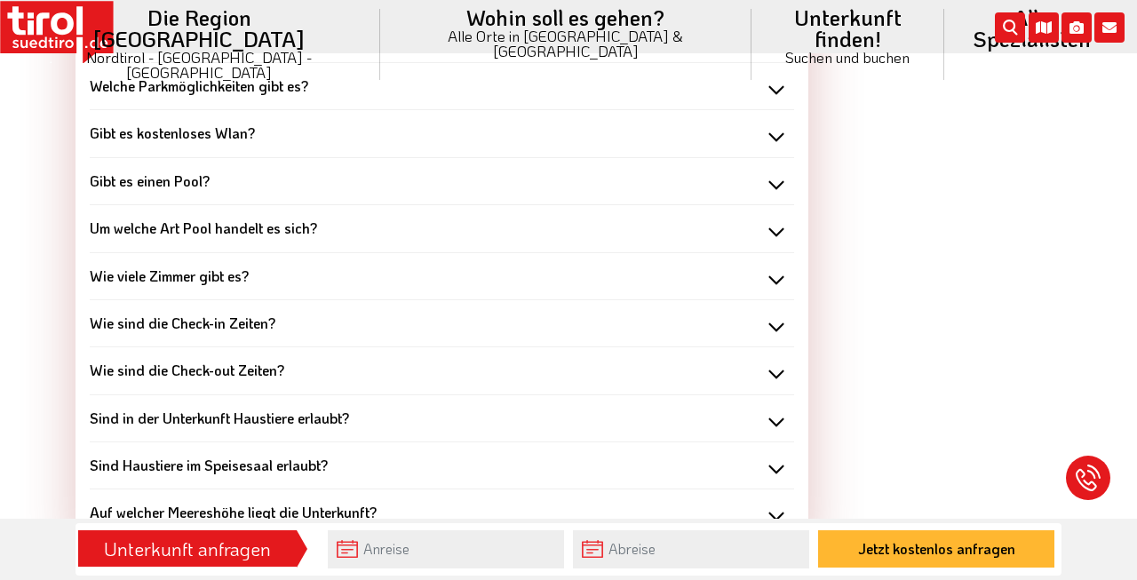
scroll to position [2108, 0]
click at [249, 268] on b "Wie viele Zimmer gibt es?" at bounding box center [169, 277] width 159 height 19
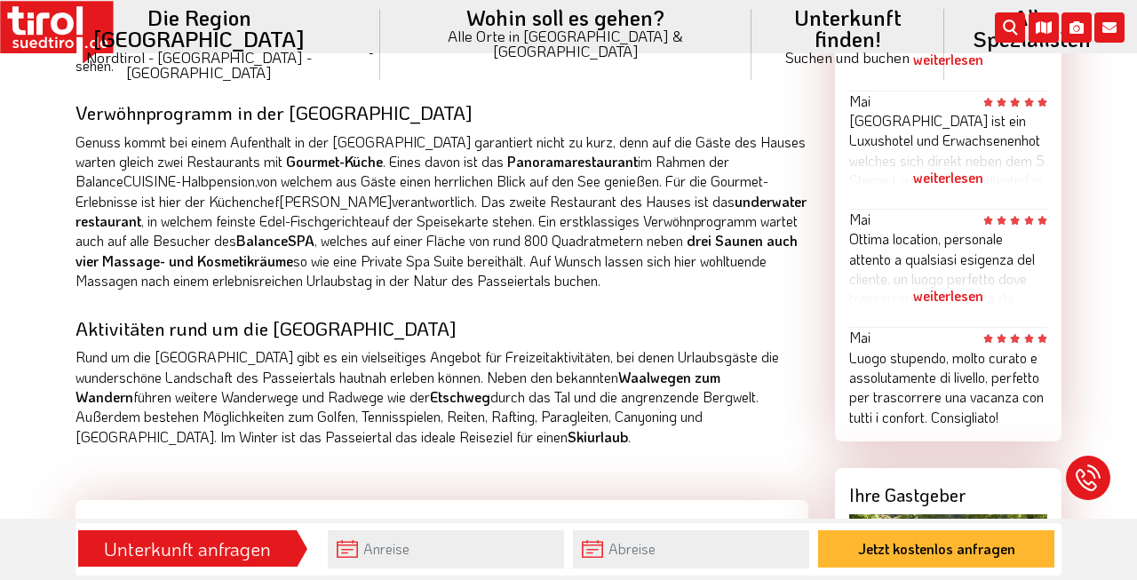
scroll to position [1233, 0]
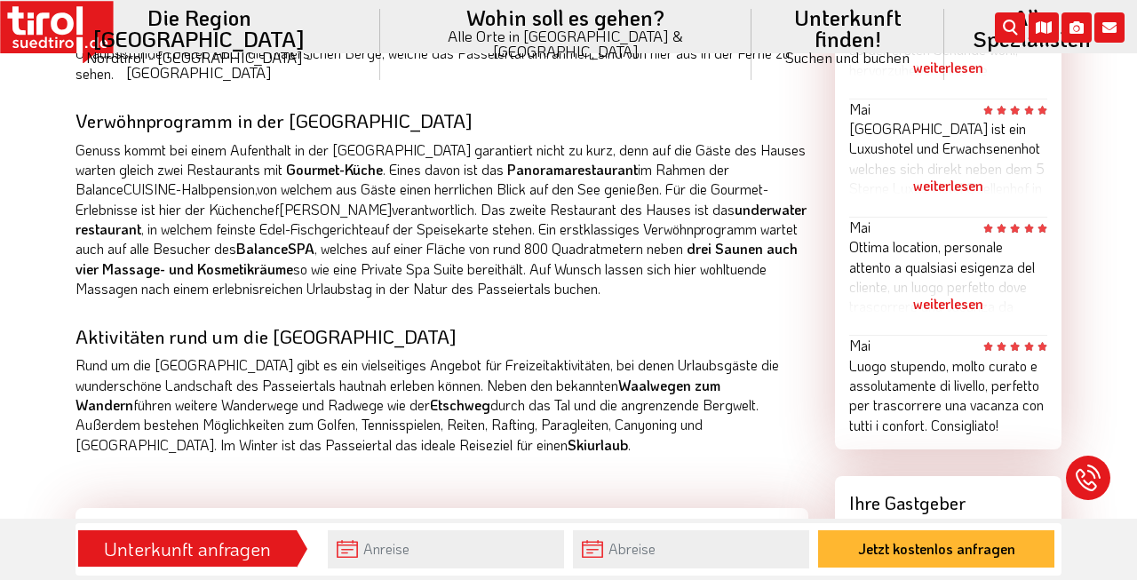
click at [954, 192] on div "weiterlesen" at bounding box center [948, 185] width 198 height 44
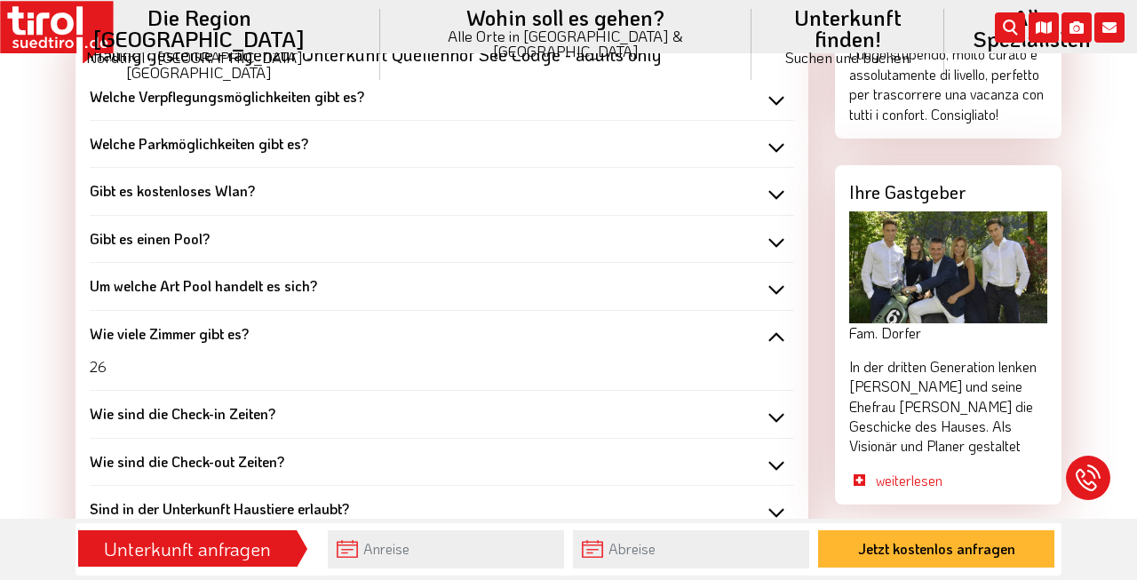
scroll to position [2053, 0]
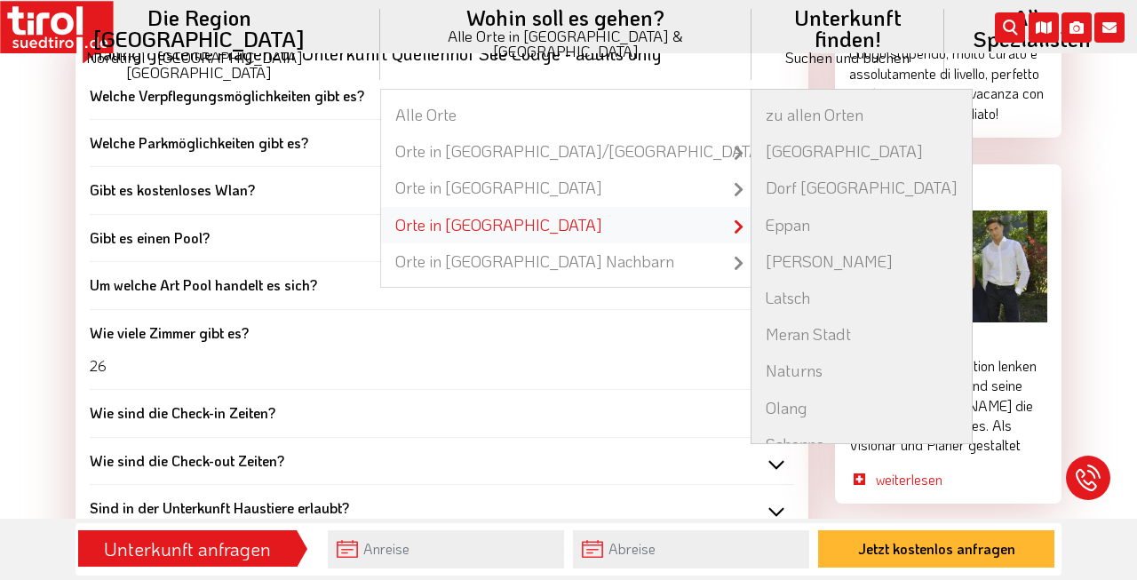
click at [503, 207] on link "Orte in [GEOGRAPHIC_DATA]" at bounding box center [565, 225] width 369 height 36
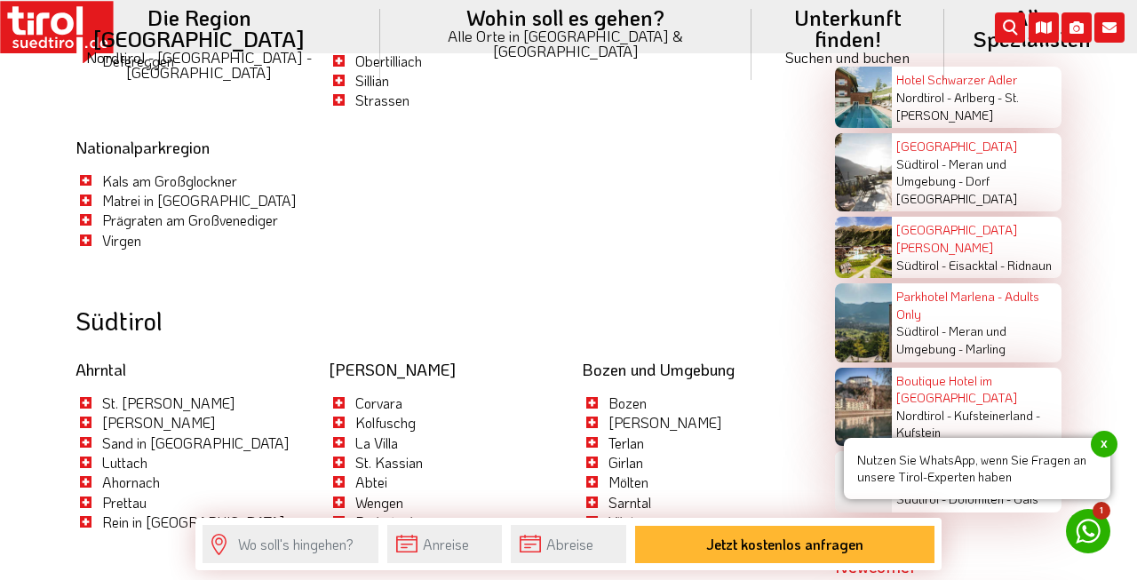
scroll to position [3204, 0]
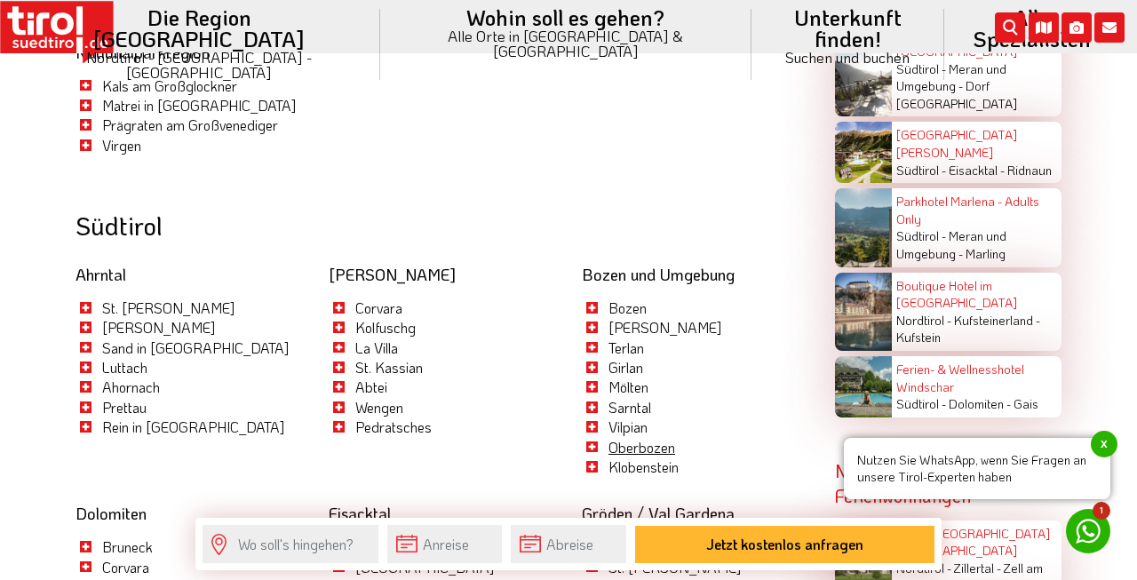
click at [633, 438] on link "Oberbozen" at bounding box center [641, 447] width 67 height 19
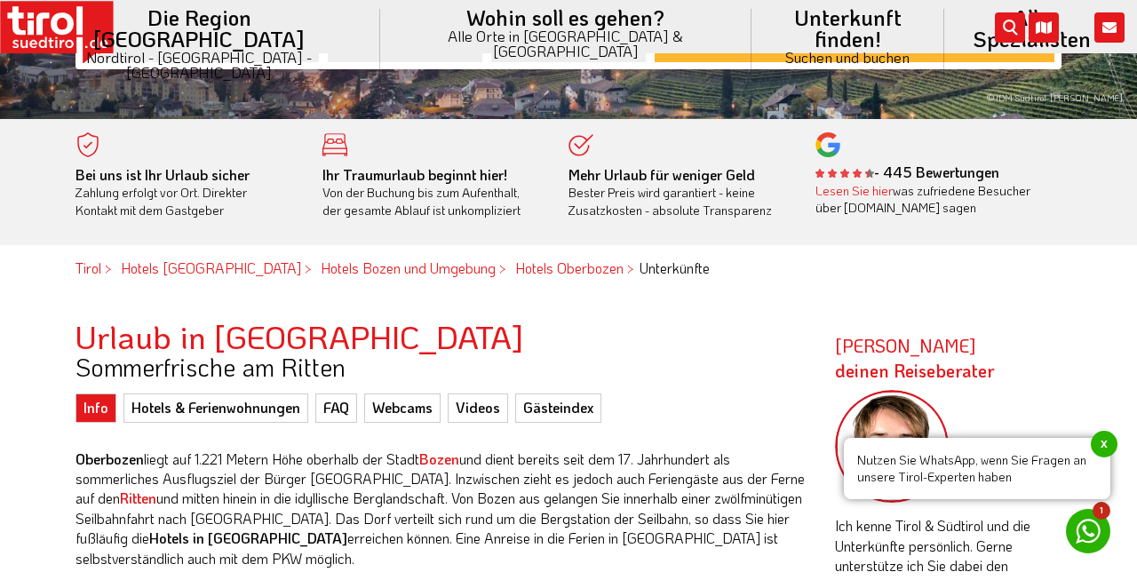
scroll to position [337, 0]
click at [192, 402] on link "Hotels & Ferienwohnungen" at bounding box center [215, 407] width 185 height 28
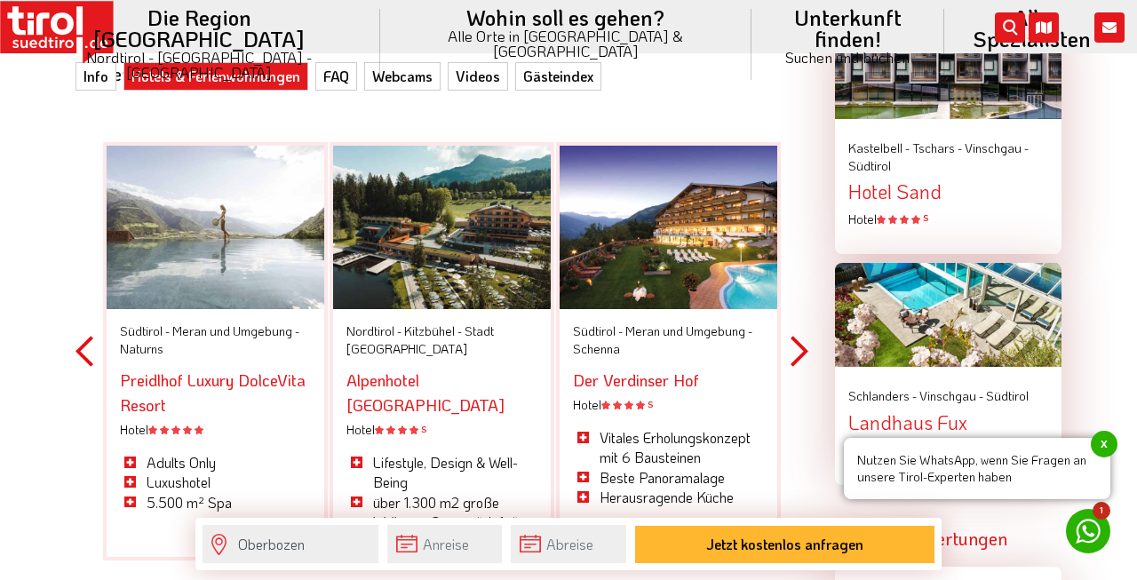
scroll to position [2196, 0]
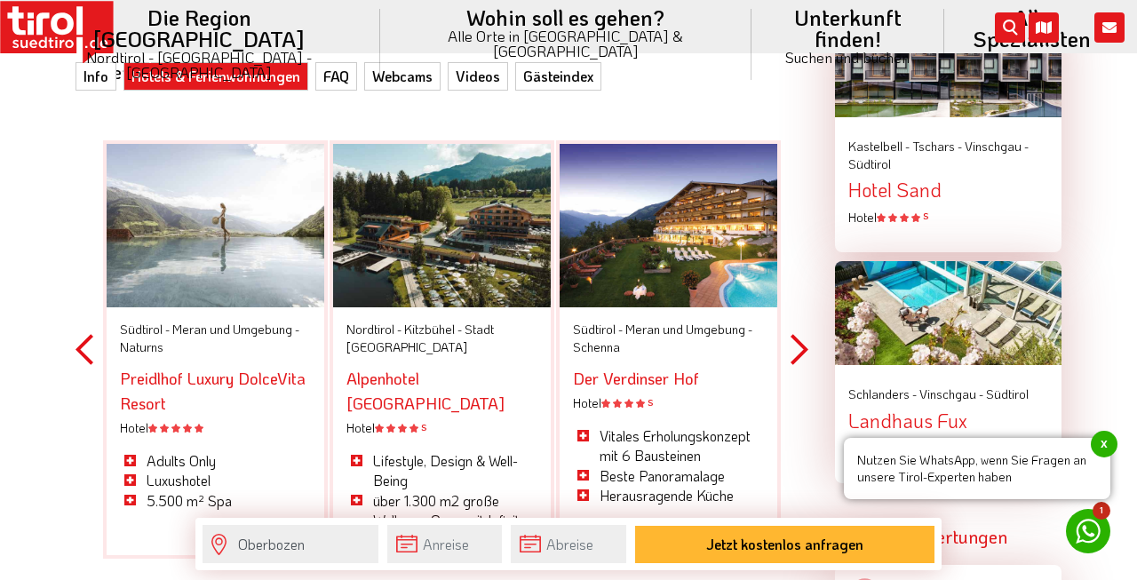
click at [230, 368] on link "Preidlhof Luxury DolceVita Resort" at bounding box center [213, 391] width 186 height 46
